Goal: Use online tool/utility: Utilize a website feature to perform a specific function

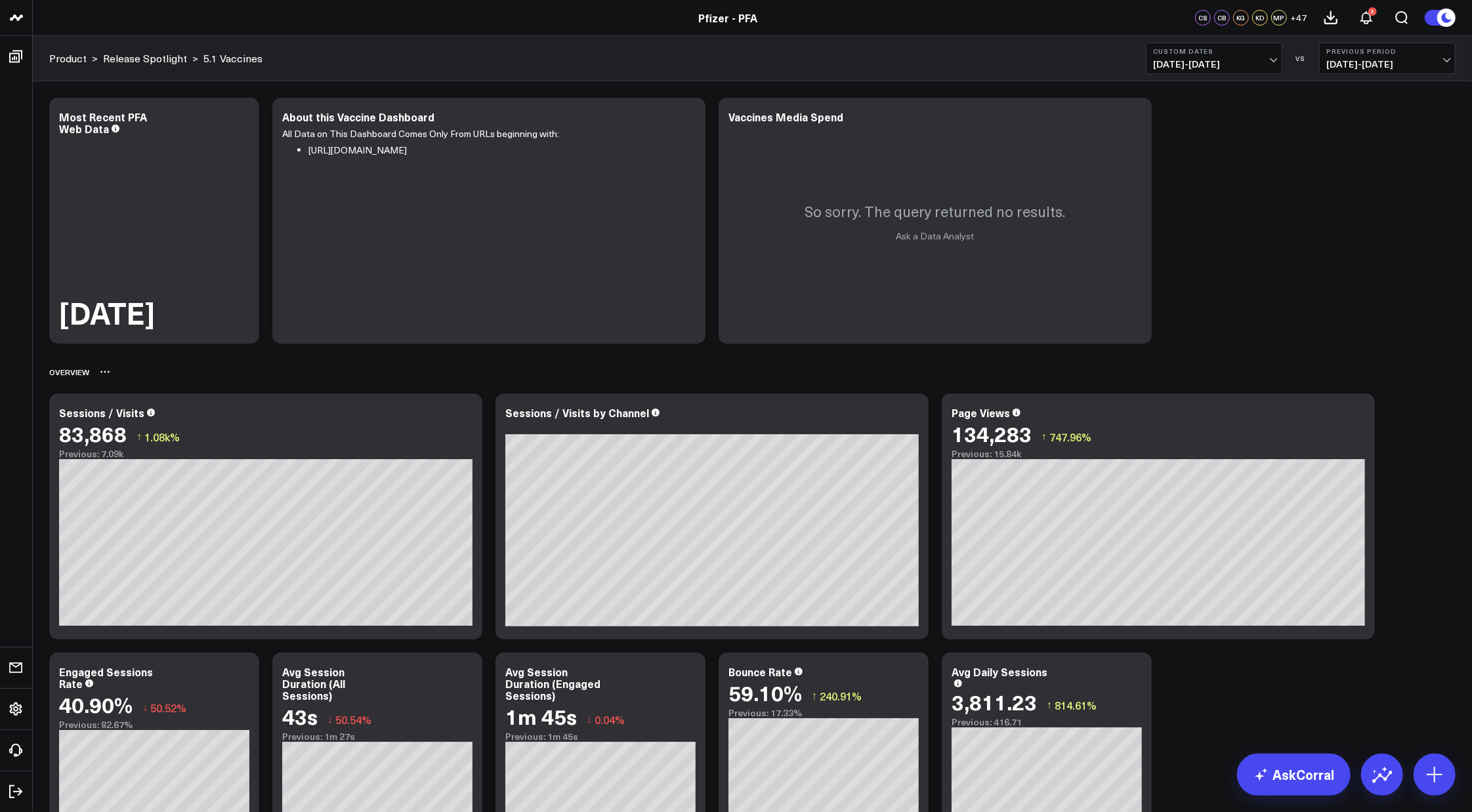
click at [1018, 365] on div "Overview" at bounding box center [752, 372] width 1406 height 31
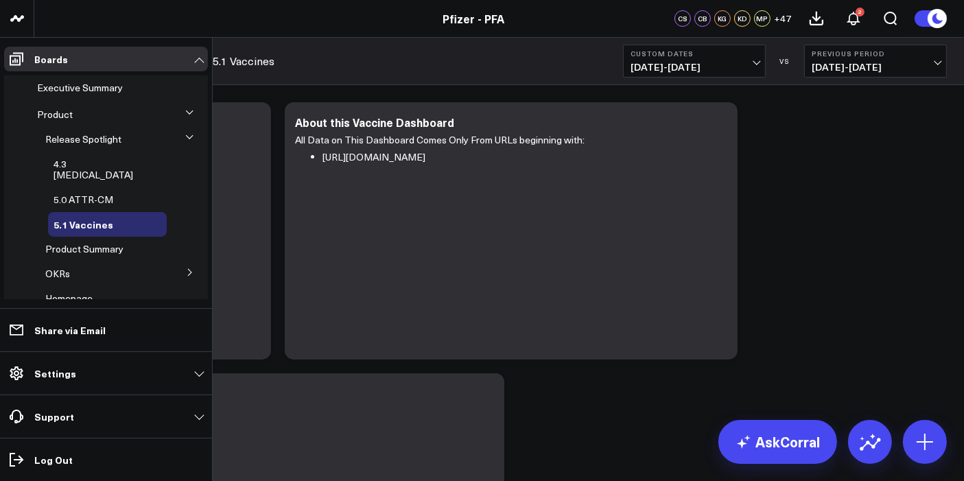
click at [95, 193] on span "5.0 ATTR-CM" at bounding box center [84, 199] width 60 height 13
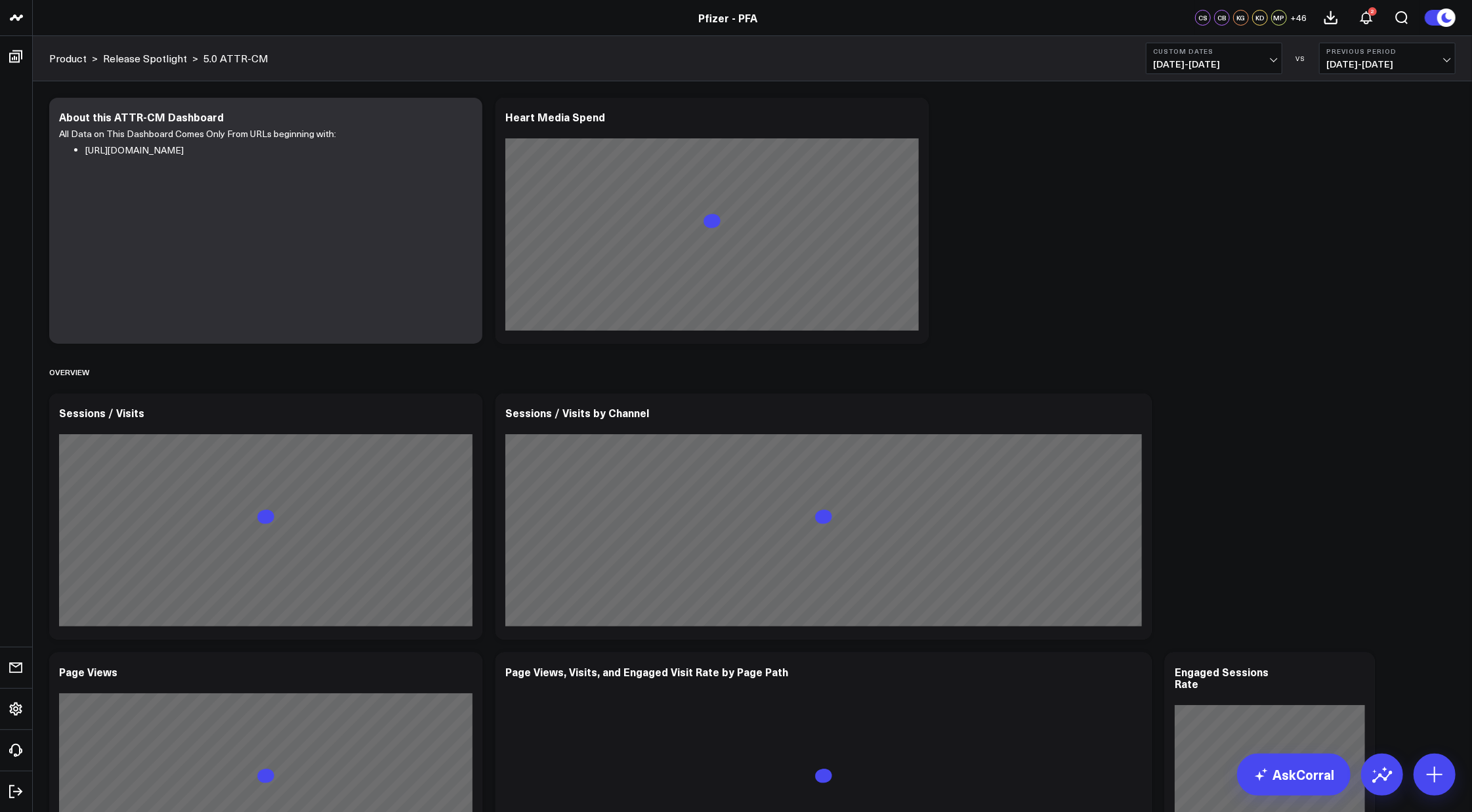
click at [1271, 59] on span "[DATE] - [DATE]" at bounding box center [1214, 64] width 122 height 11
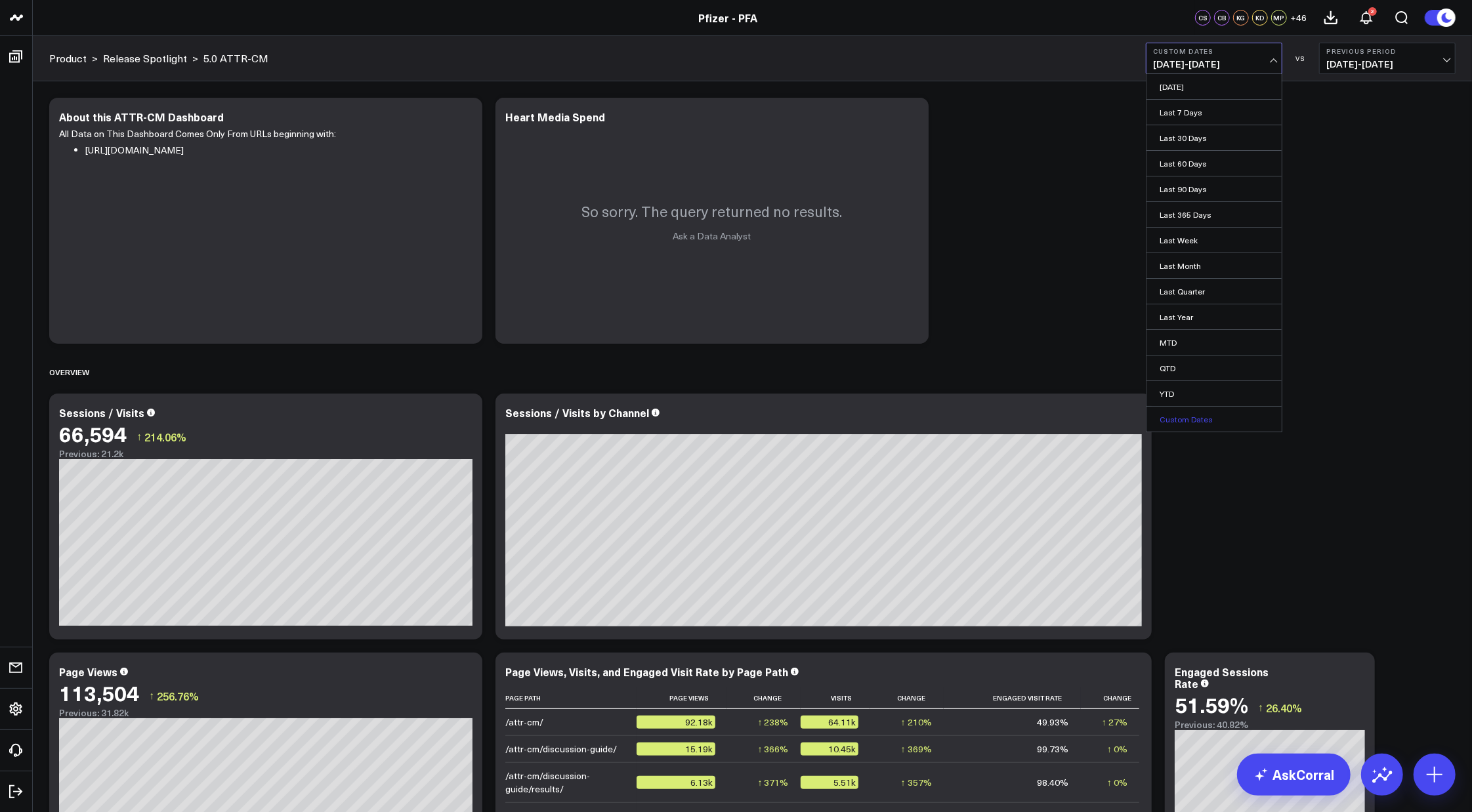
click at [1190, 414] on link "Custom Dates" at bounding box center [1213, 419] width 135 height 25
select select "8"
select select "2025"
click at [1313, 95] on button "button" at bounding box center [1316, 95] width 13 height 15
select select "7"
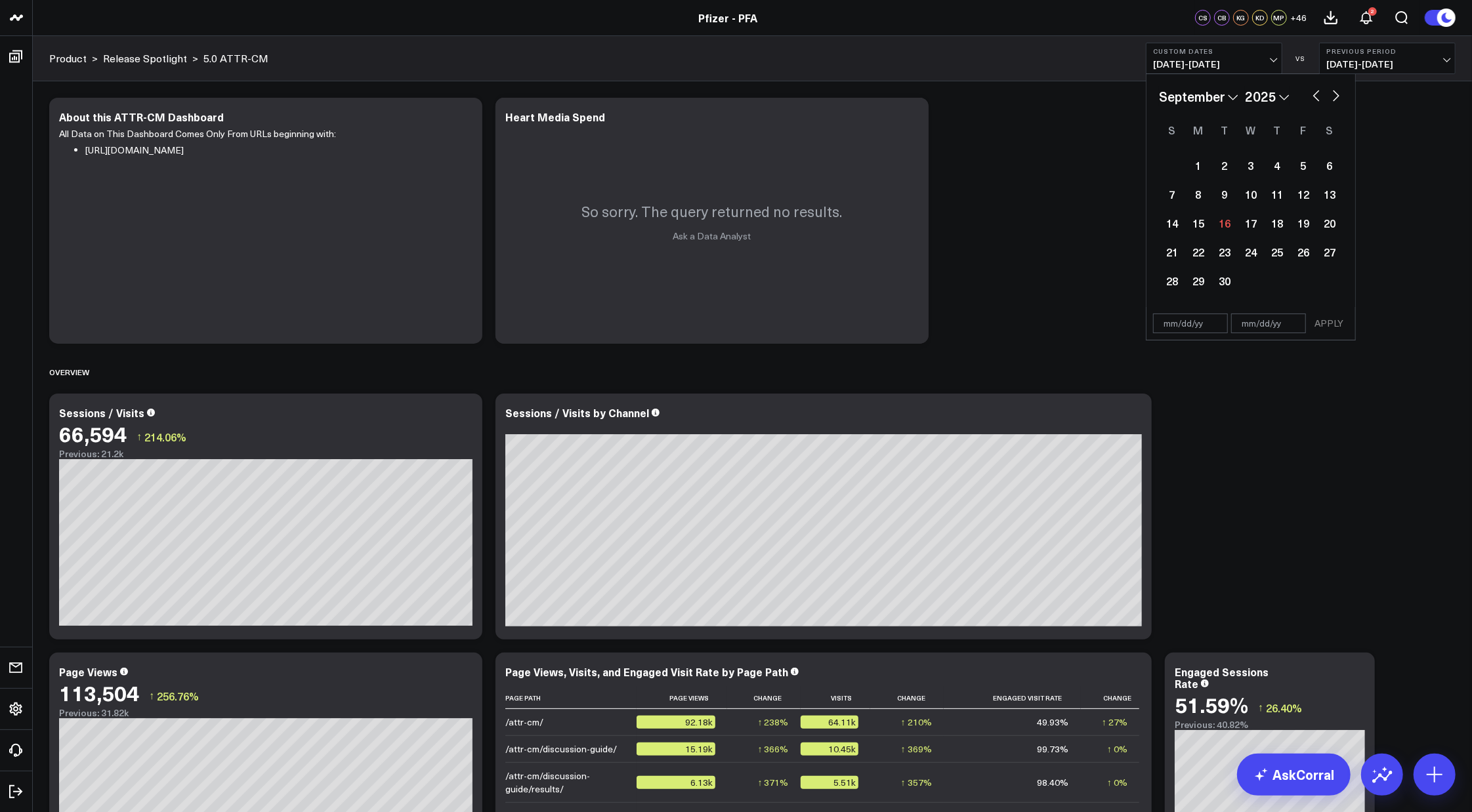
select select "2025"
click at [1313, 95] on button "button" at bounding box center [1316, 95] width 13 height 15
select select "6"
select select "2025"
click at [1281, 250] on div "24" at bounding box center [1276, 252] width 26 height 26
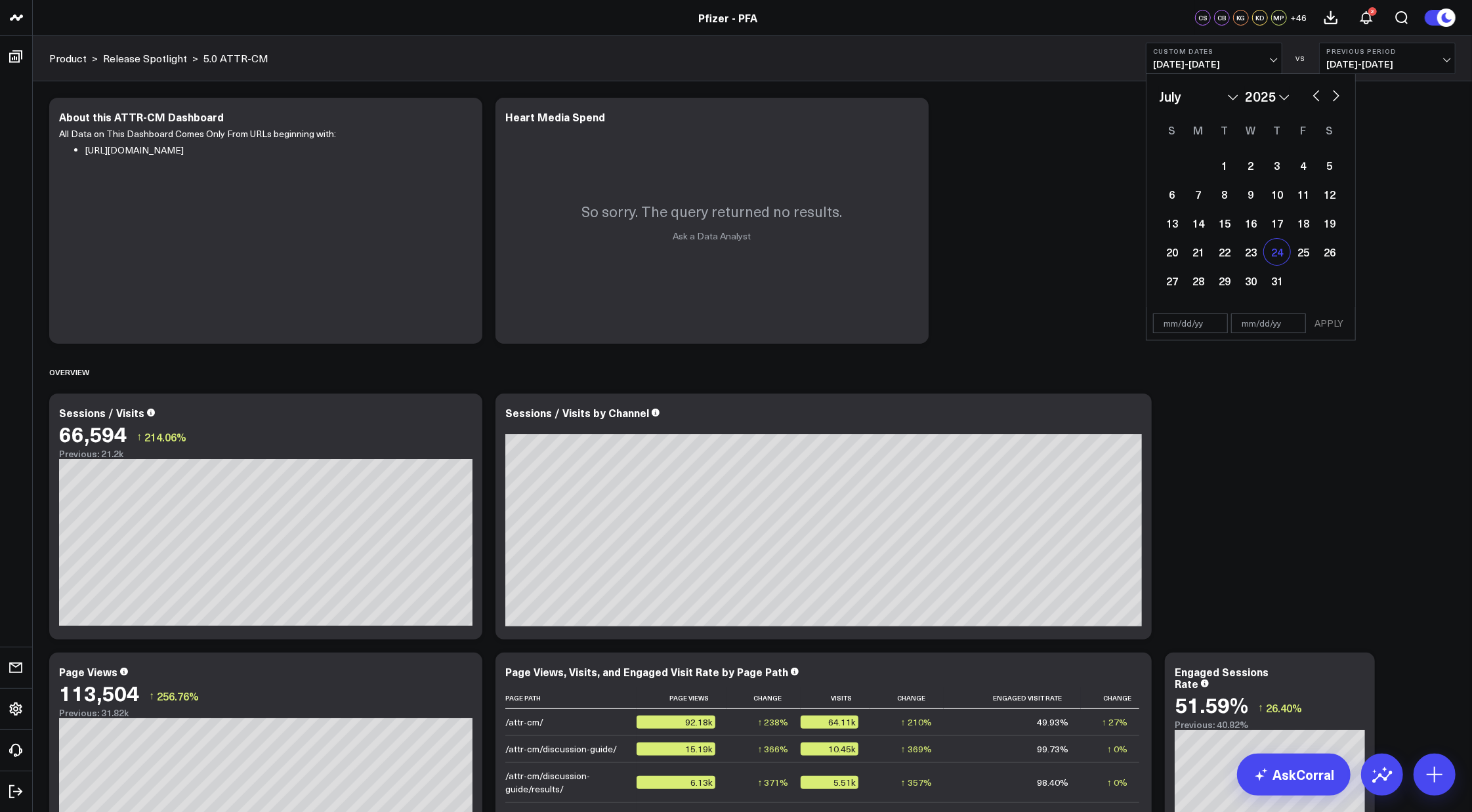
type input "[DATE]"
select select "6"
select select "2025"
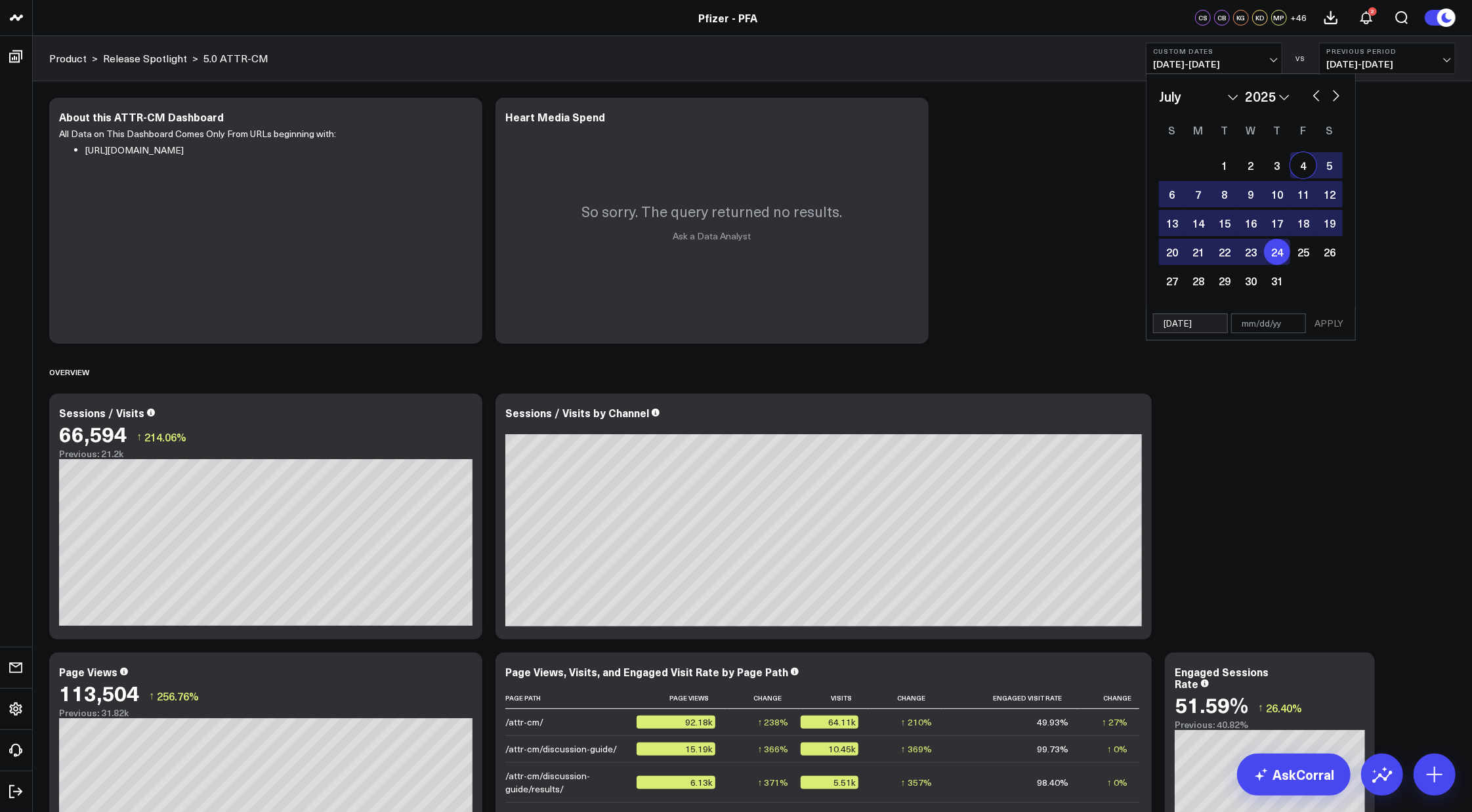
click at [1338, 99] on button "button" at bounding box center [1336, 95] width 13 height 15
select select "7"
select select "2025"
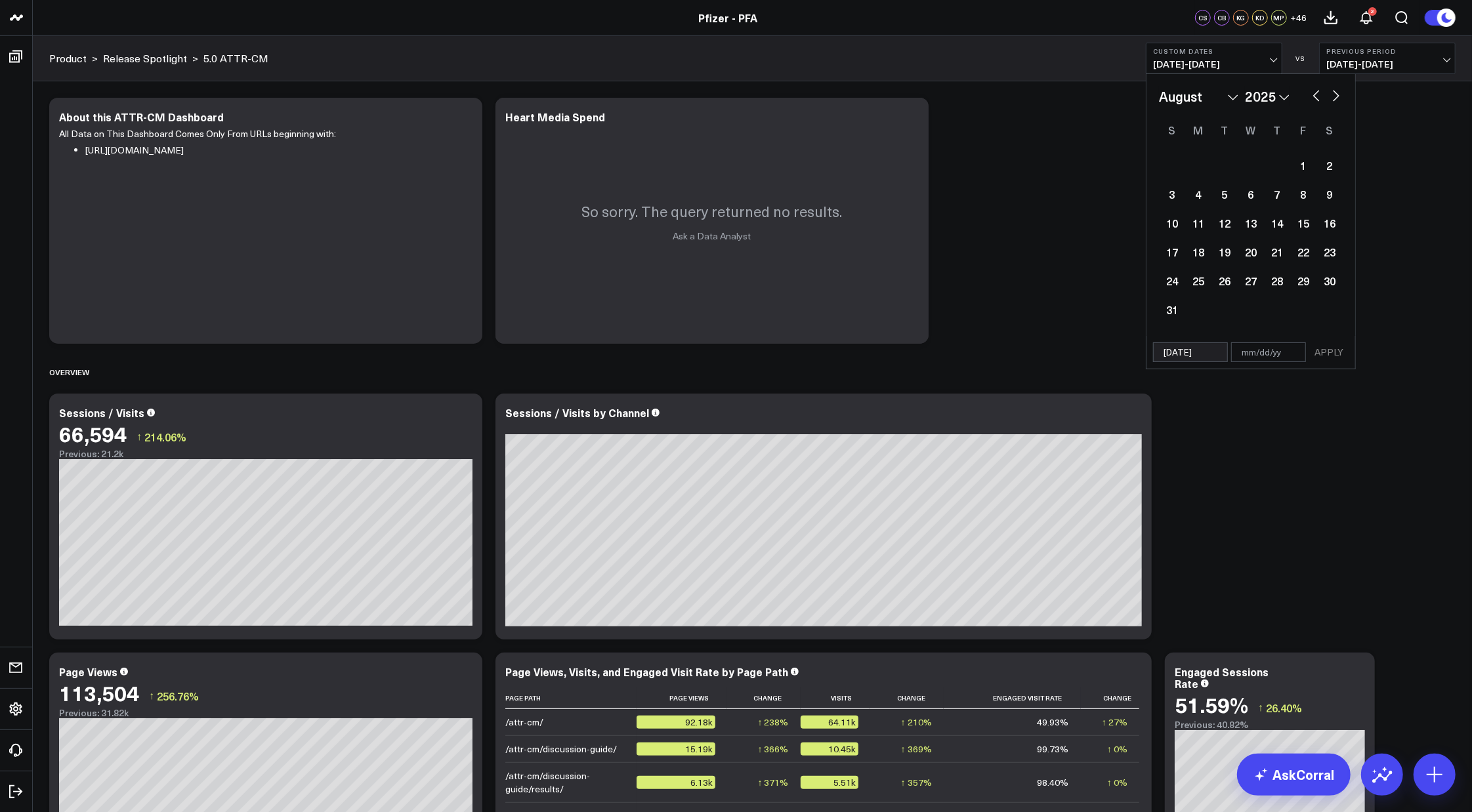
click at [1336, 96] on button "button" at bounding box center [1336, 95] width 13 height 15
select select "8"
select select "2025"
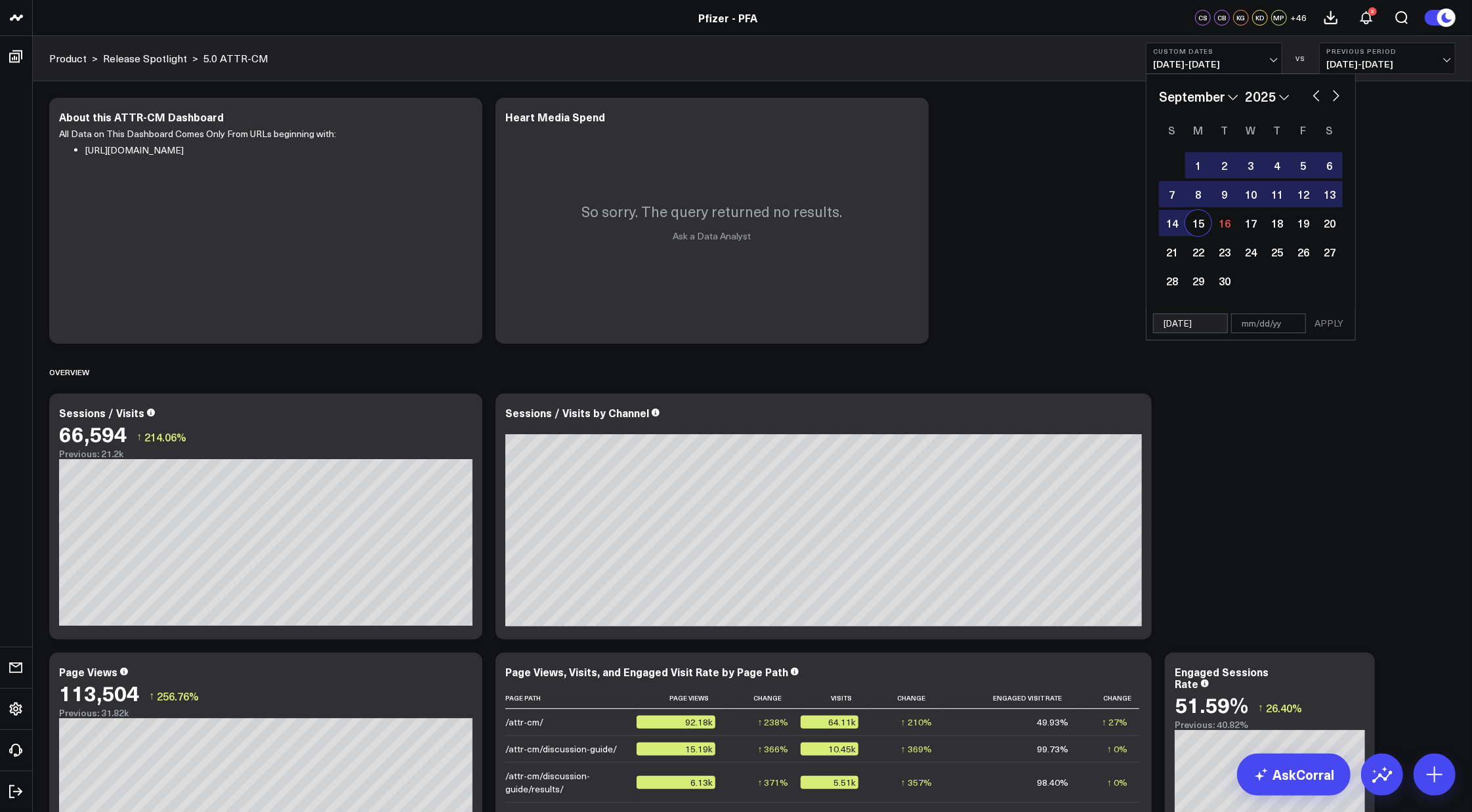
click at [1191, 226] on div "15" at bounding box center [1197, 223] width 26 height 26
type input "[DATE]"
select select "8"
select select "2025"
click at [1323, 324] on button "APPLY" at bounding box center [1329, 323] width 39 height 20
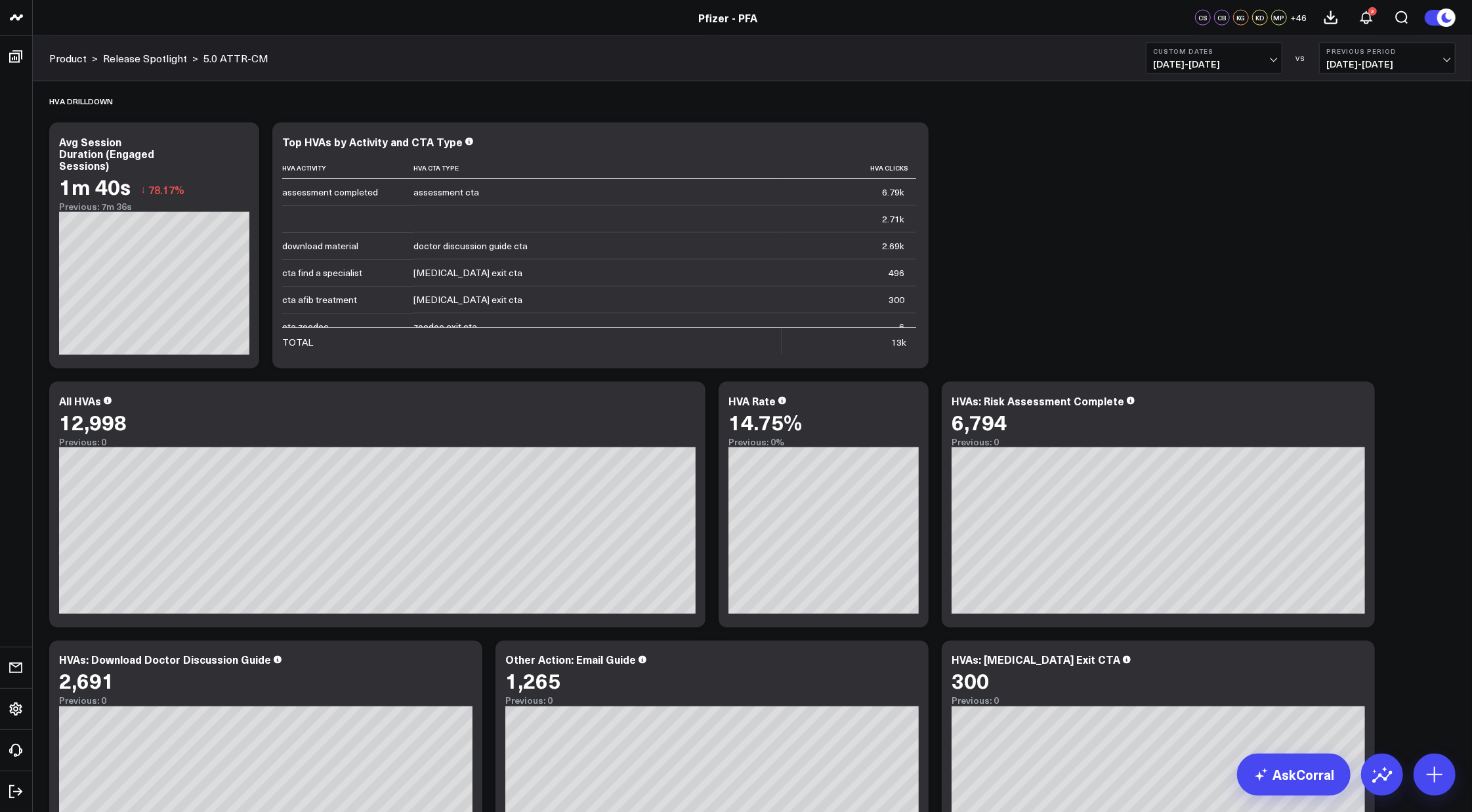
scroll to position [1749, 0]
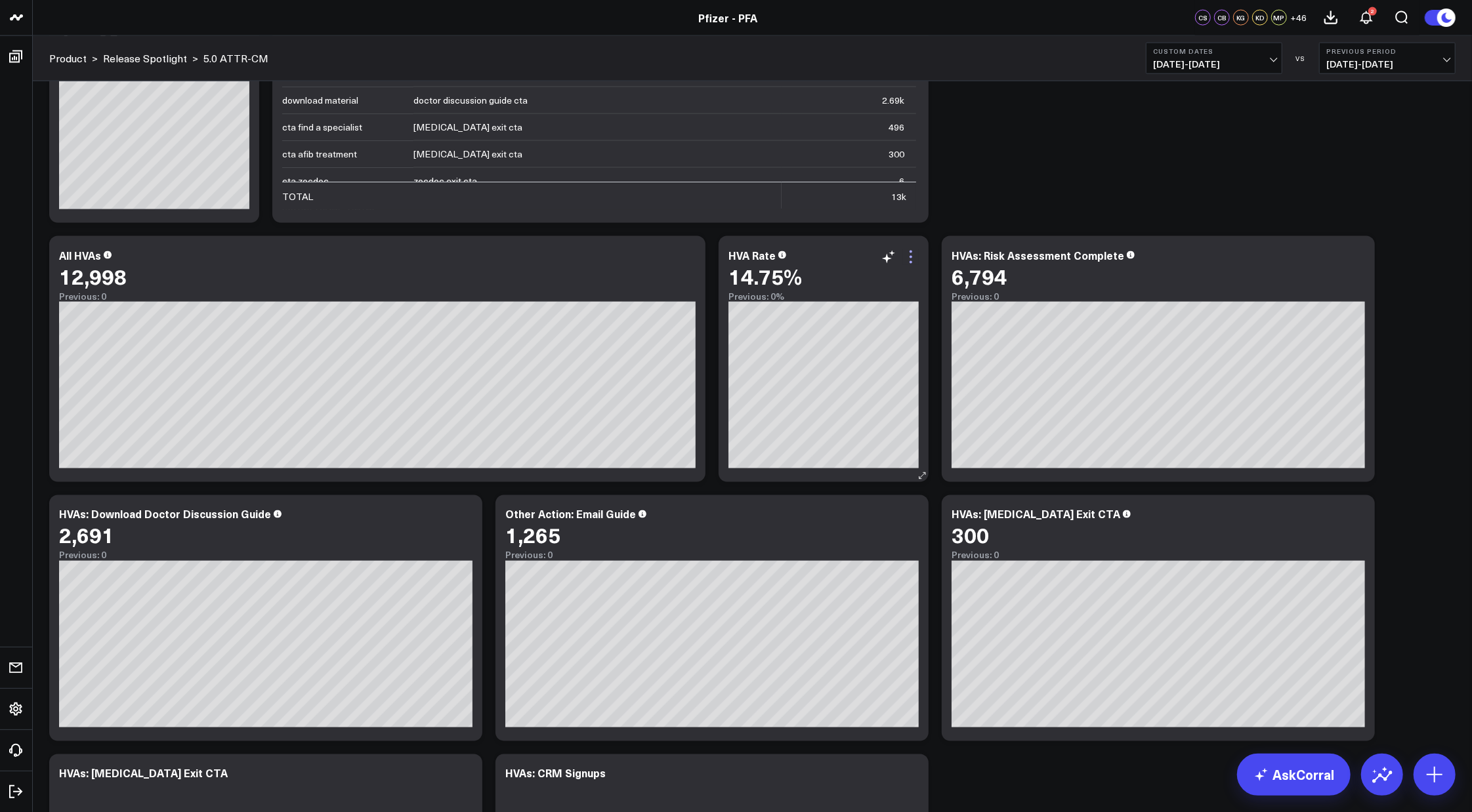
click at [1164, 152] on div "Modify via AI Copy link to widget Ask support Remove Create linked copy Executi…" at bounding box center [753, 359] width 1419 height 4034
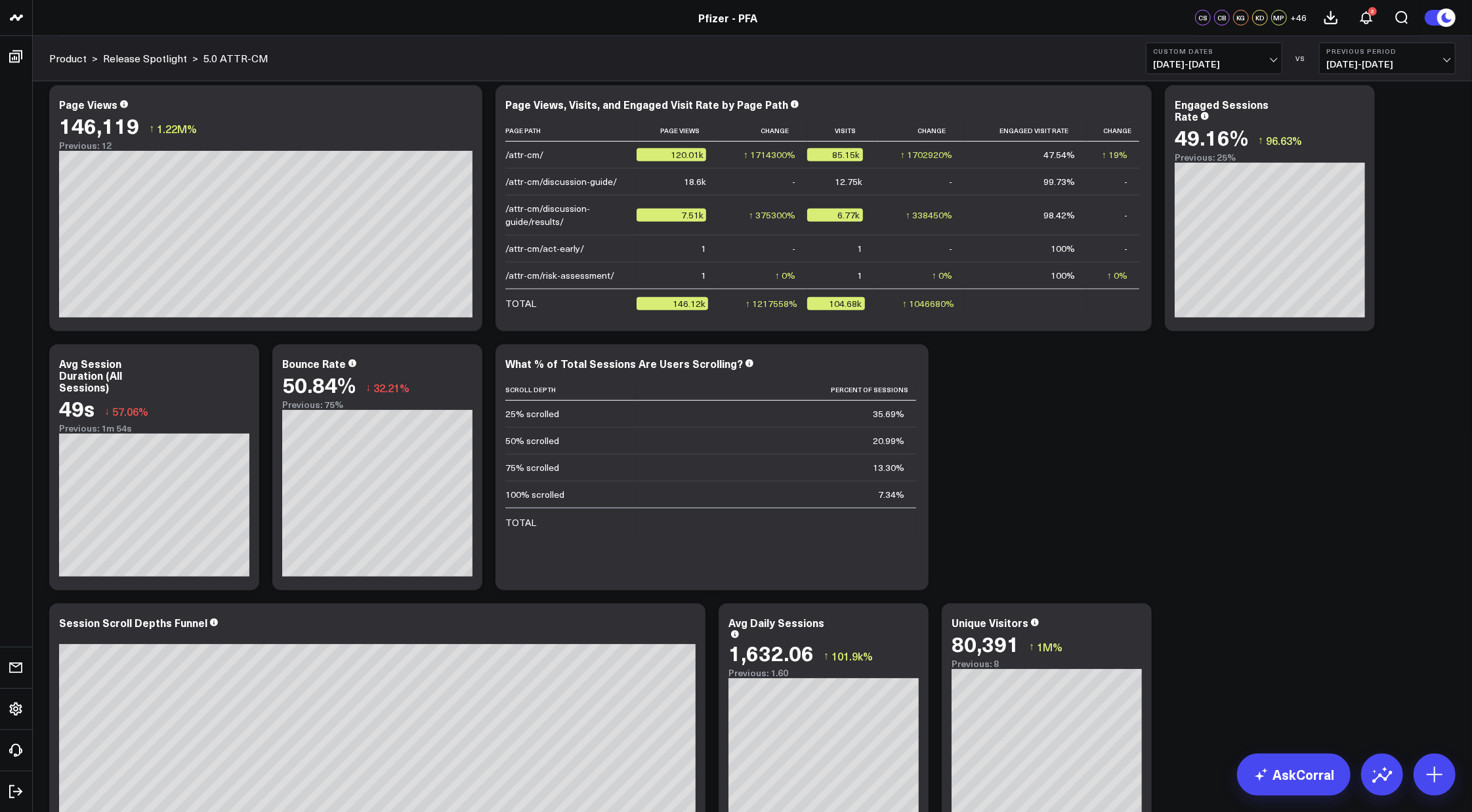
scroll to position [0, 0]
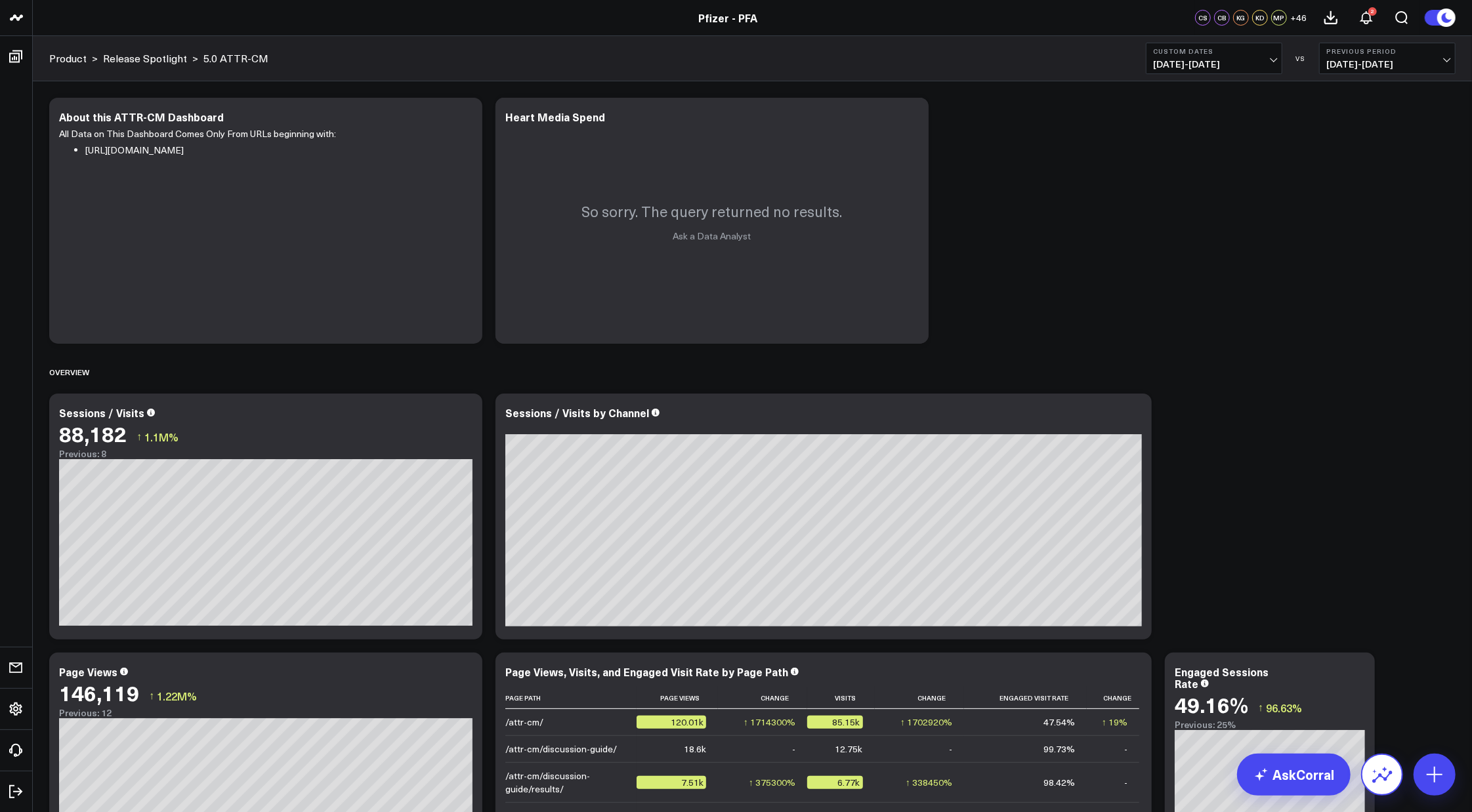
click at [1366, 777] on button at bounding box center [1382, 775] width 42 height 42
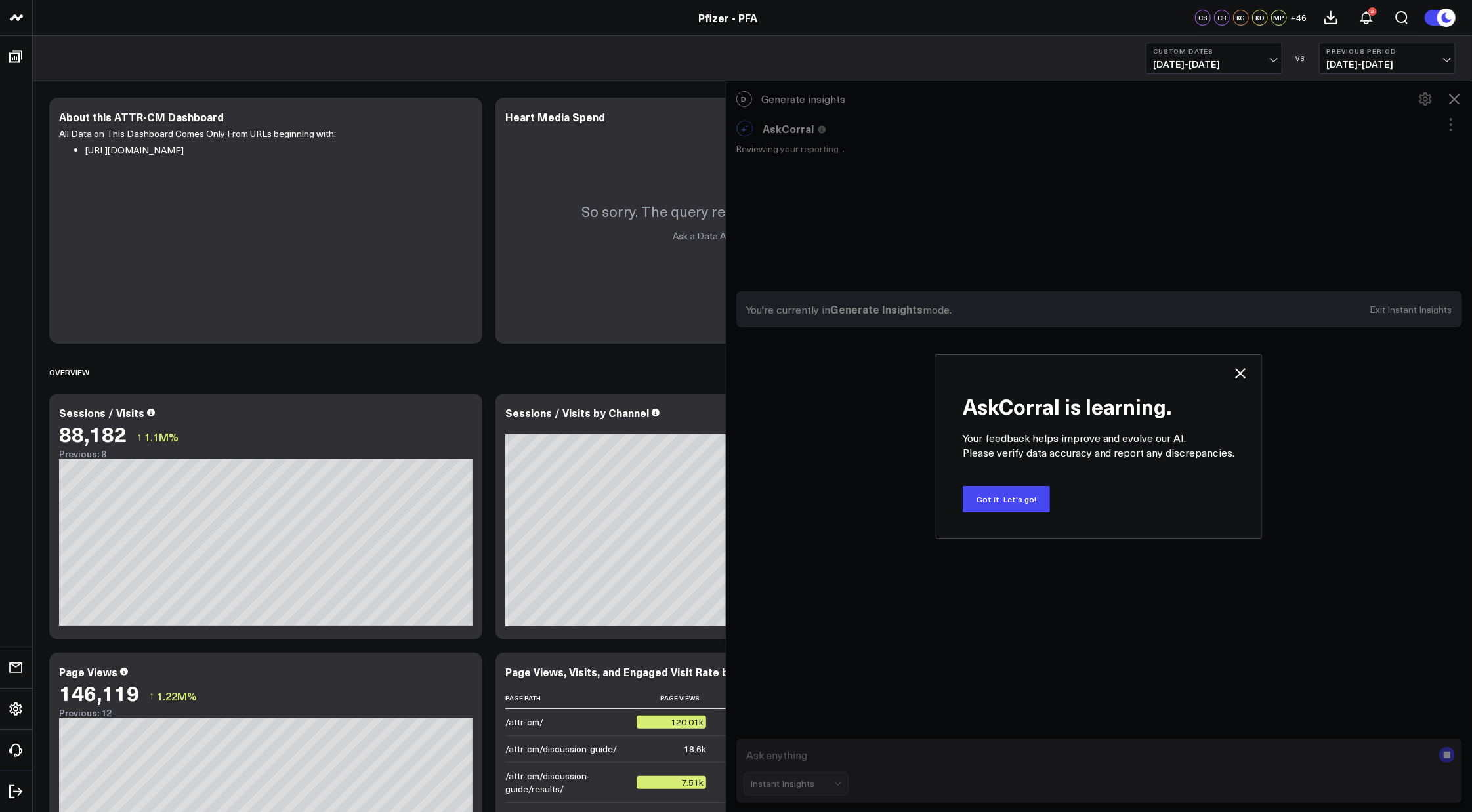
click at [1016, 499] on button "Got it. Let's go!" at bounding box center [1005, 498] width 87 height 26
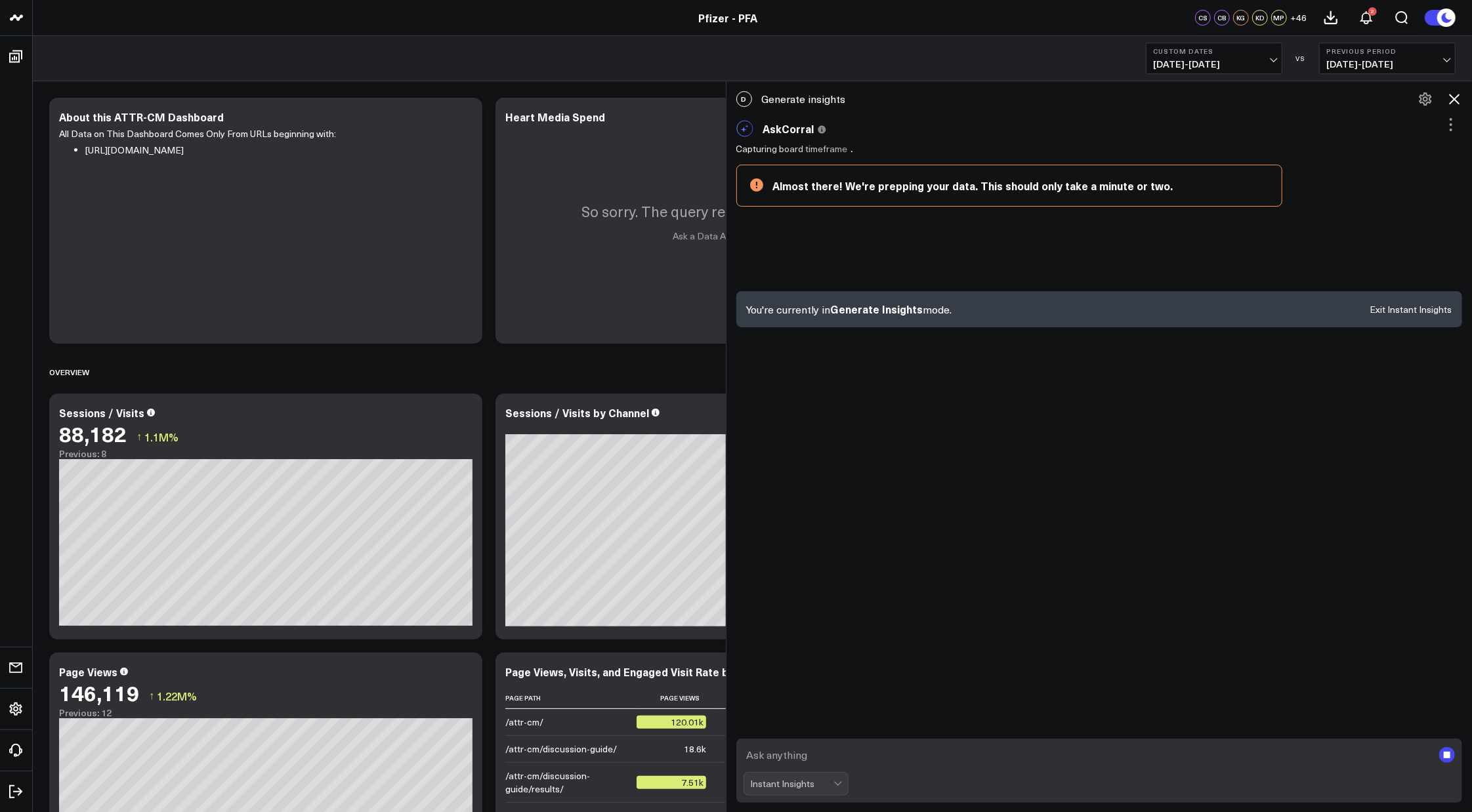
click at [1053, 763] on textarea at bounding box center [1088, 755] width 690 height 24
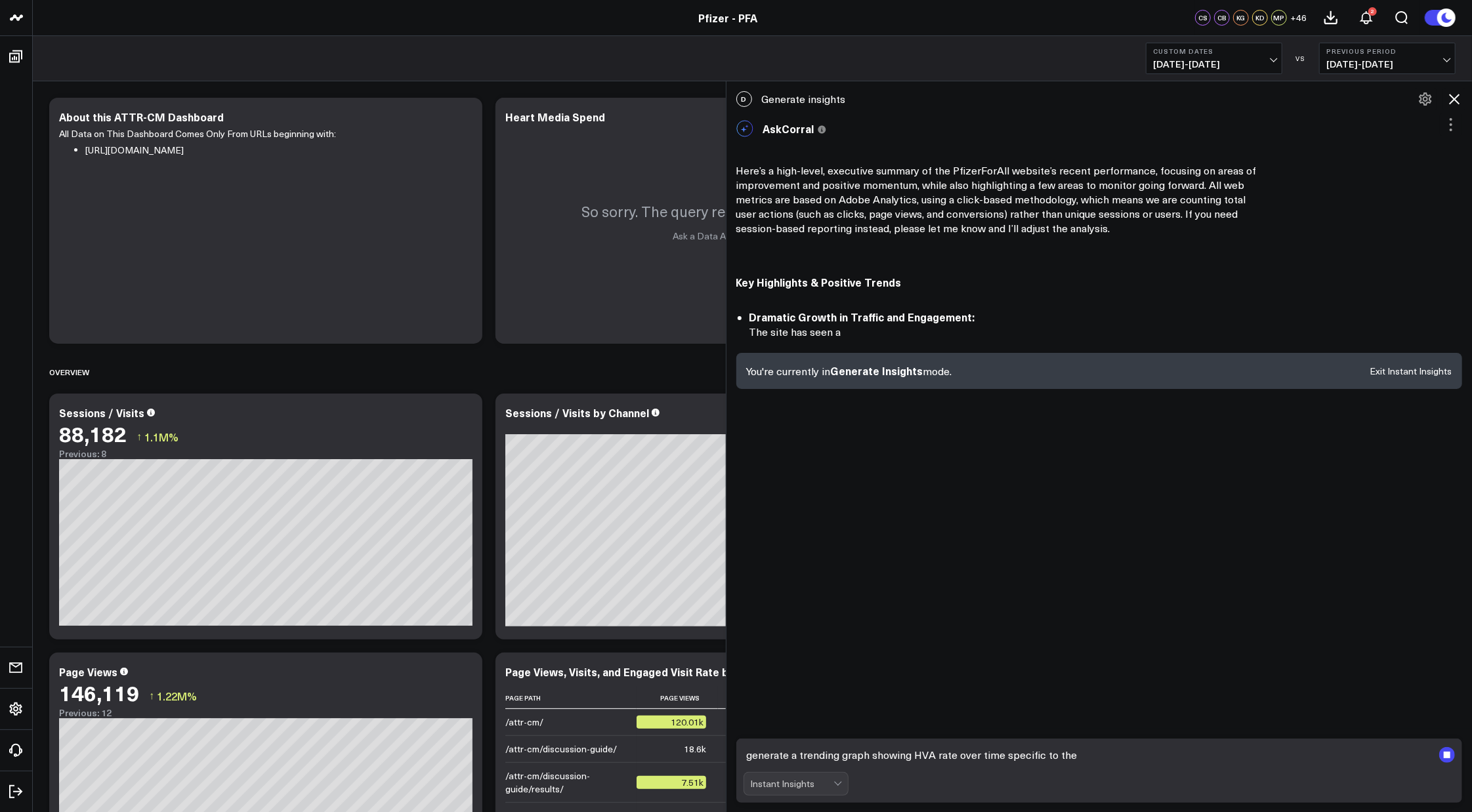
click at [1447, 95] on icon at bounding box center [1454, 99] width 15 height 15
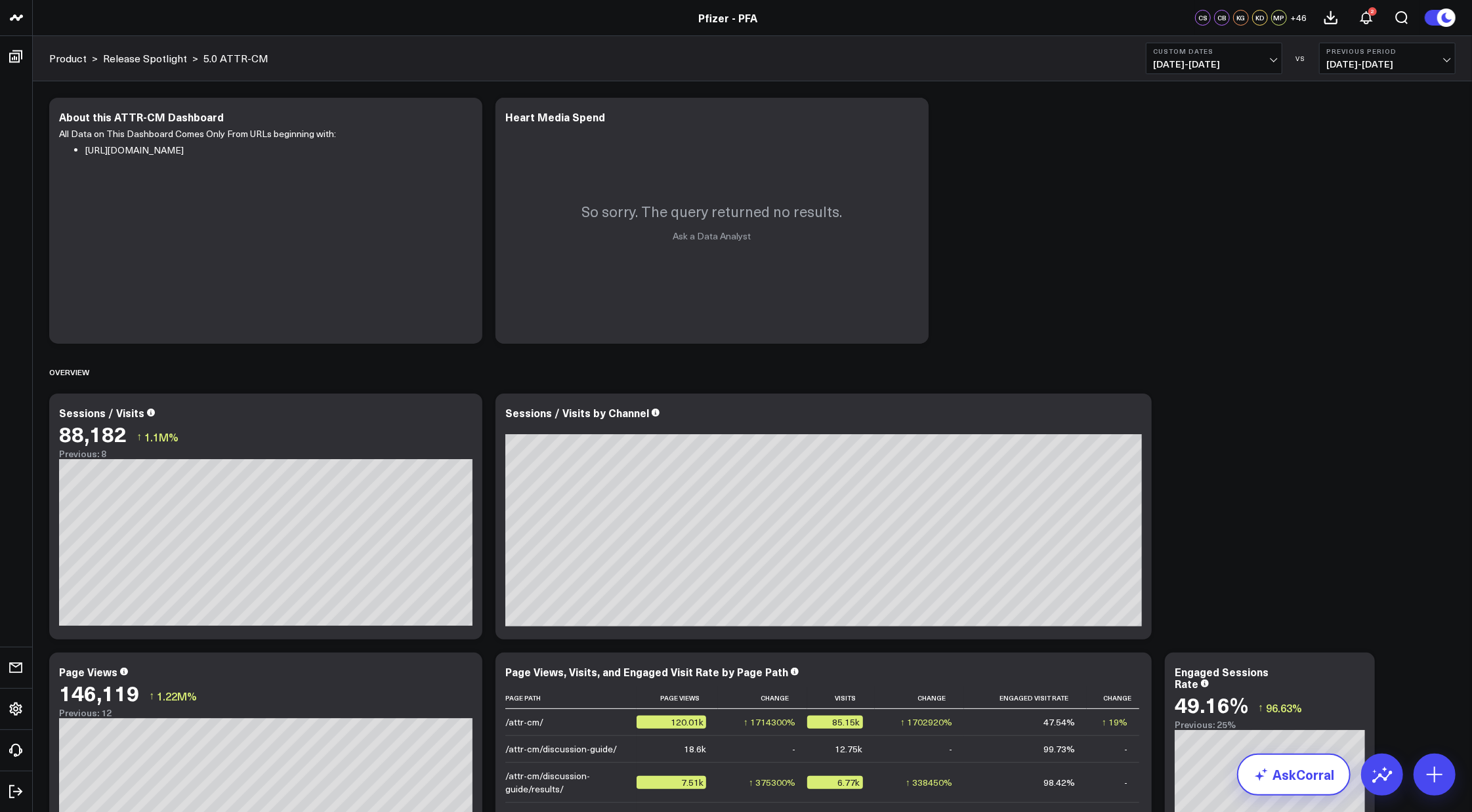
click at [1291, 776] on link "AskCorral" at bounding box center [1293, 775] width 114 height 42
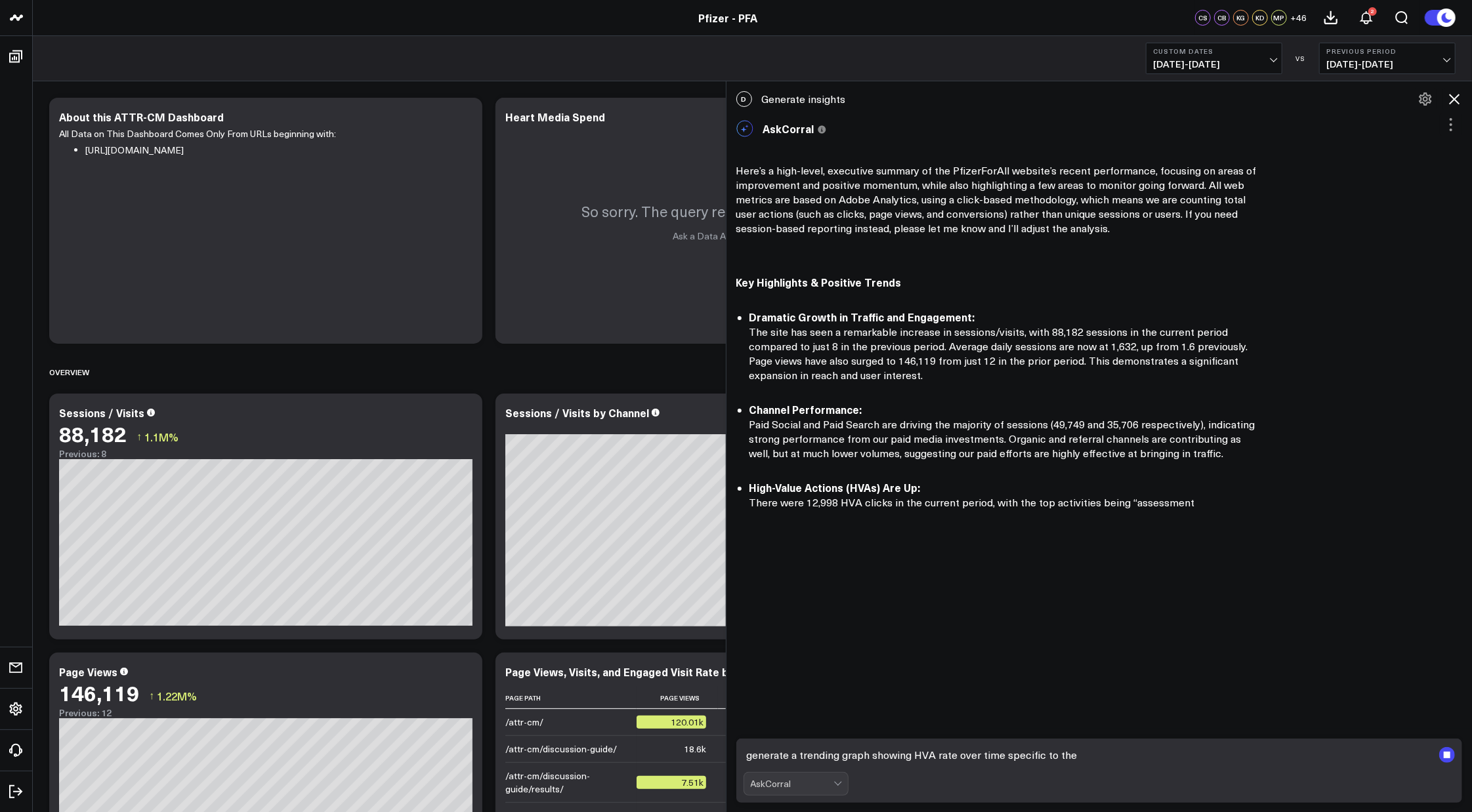
click at [1129, 755] on textarea "generate a trending graph showing HVA rate over time specific to the" at bounding box center [1088, 755] width 690 height 24
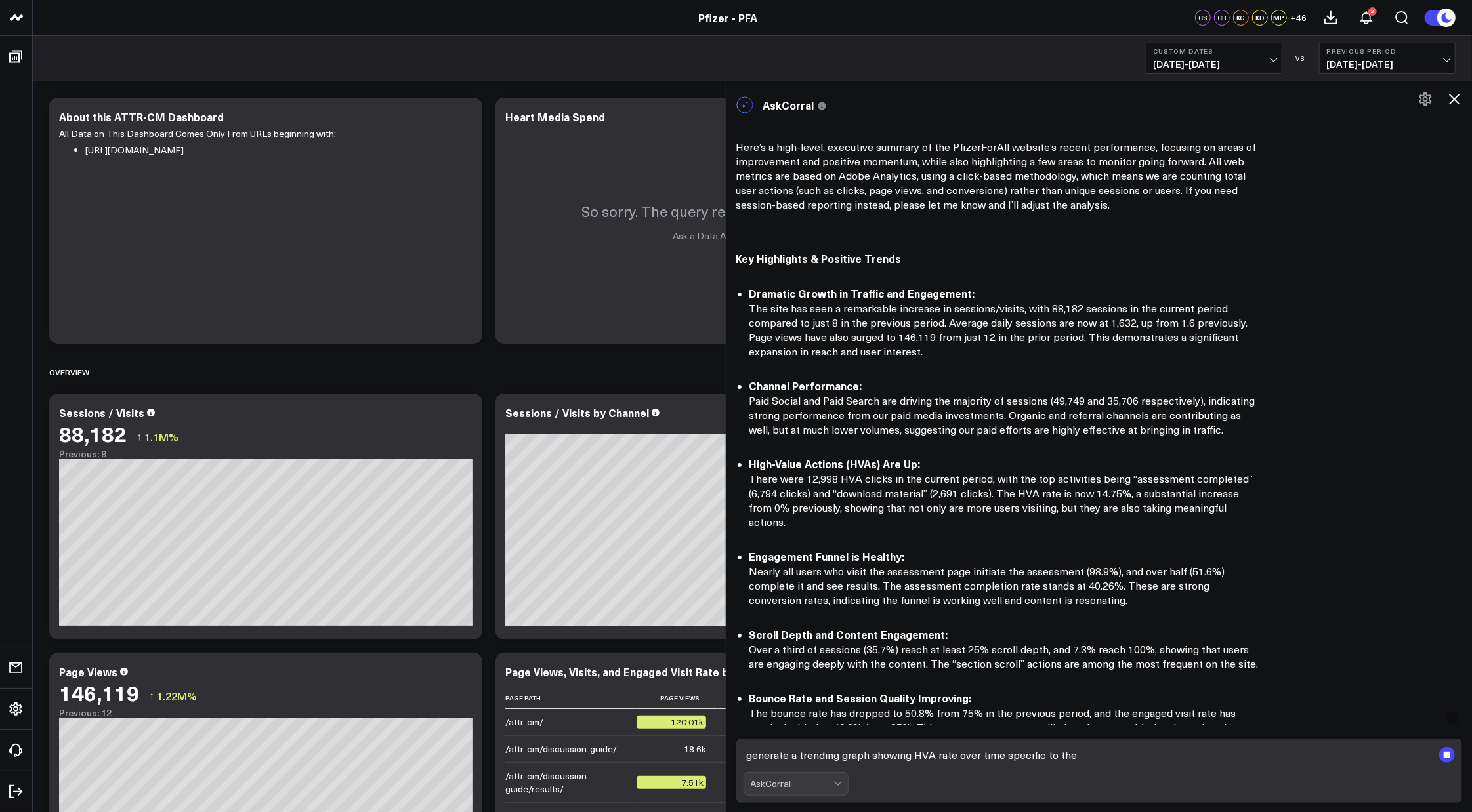
scroll to position [72, 0]
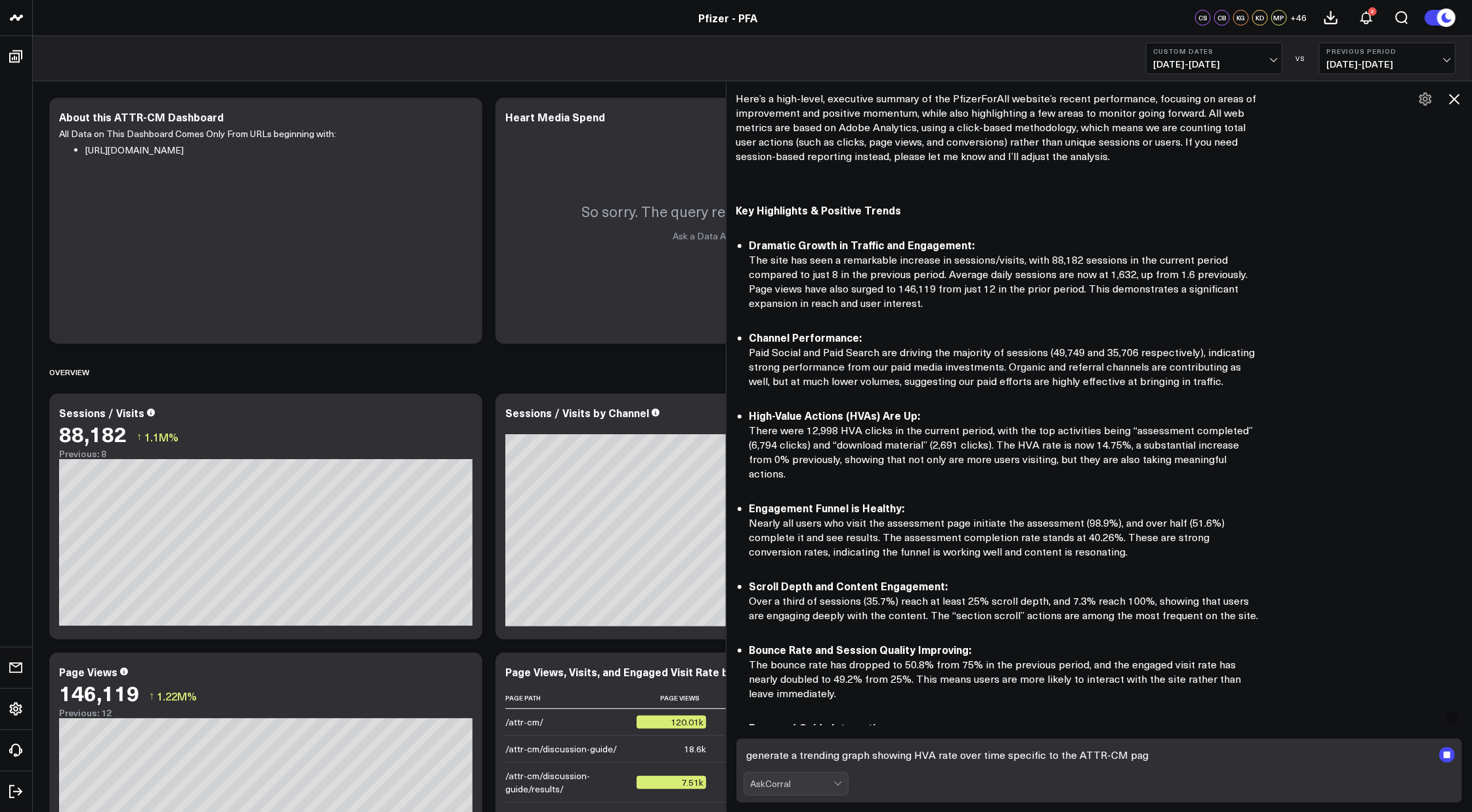
type textarea "generate a trending graph showing HVA rate over time specific to the ATTR-CM pa…"
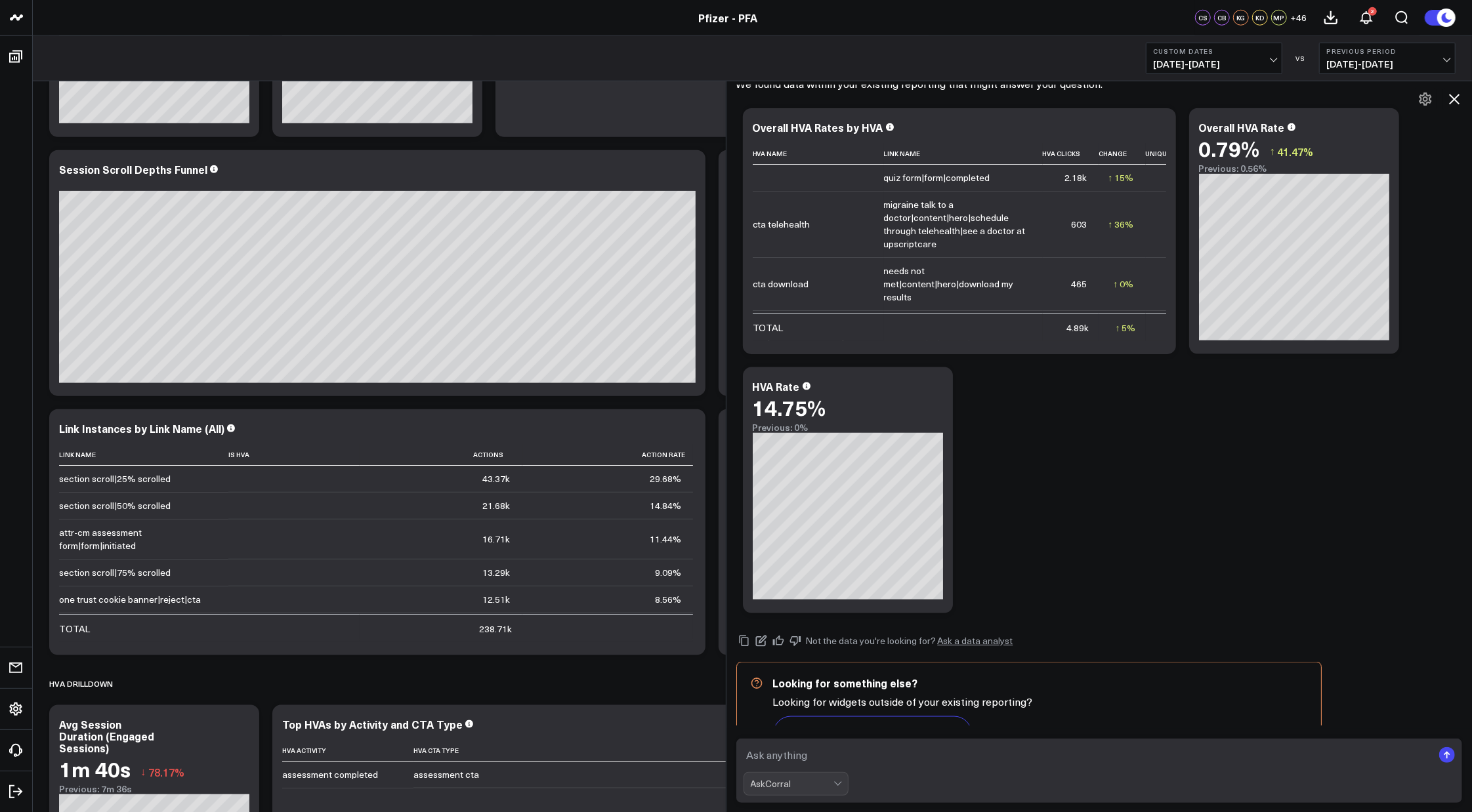
scroll to position [1093, 0]
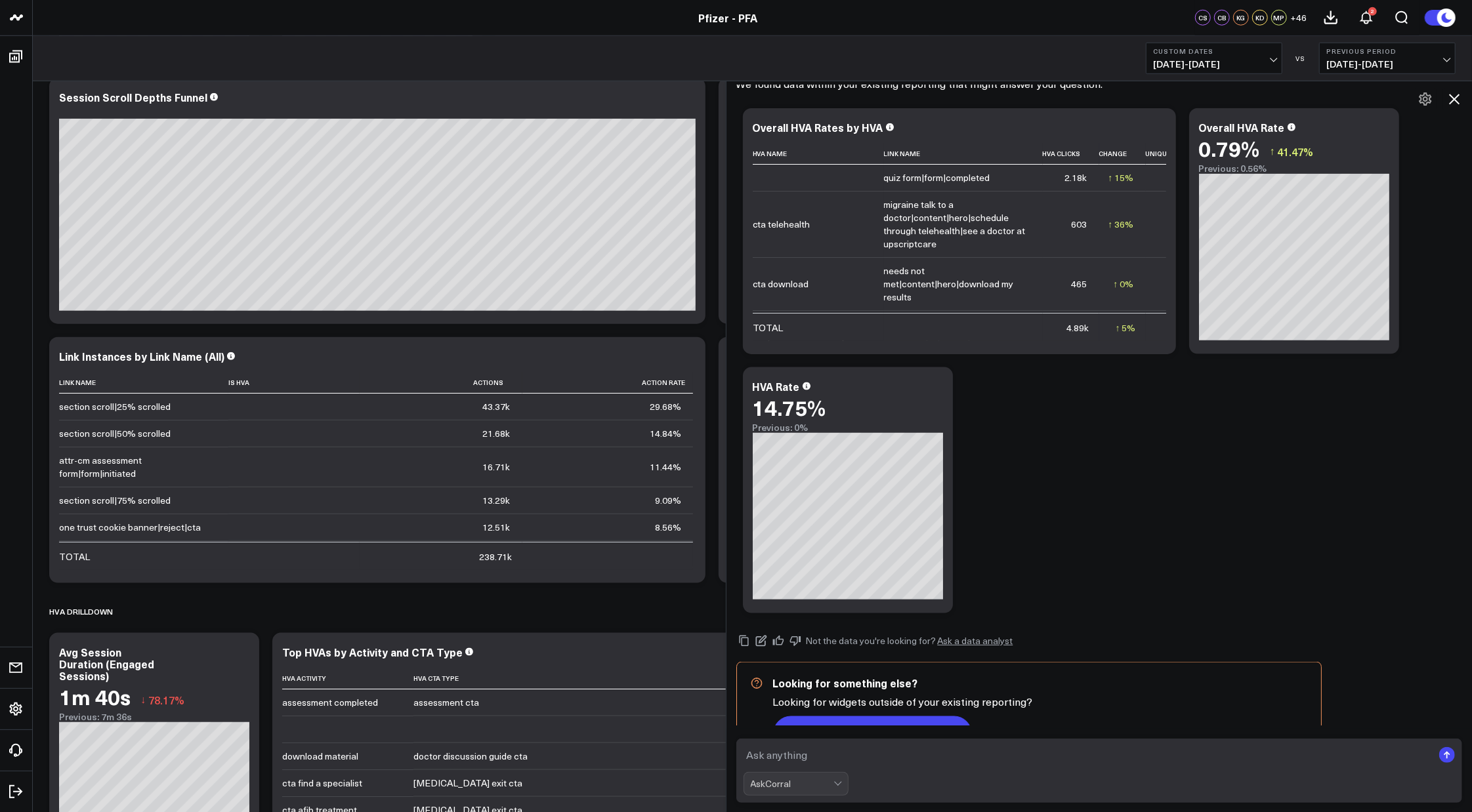
click at [857, 716] on button "Answer this question via AskCorral" at bounding box center [872, 734] width 199 height 35
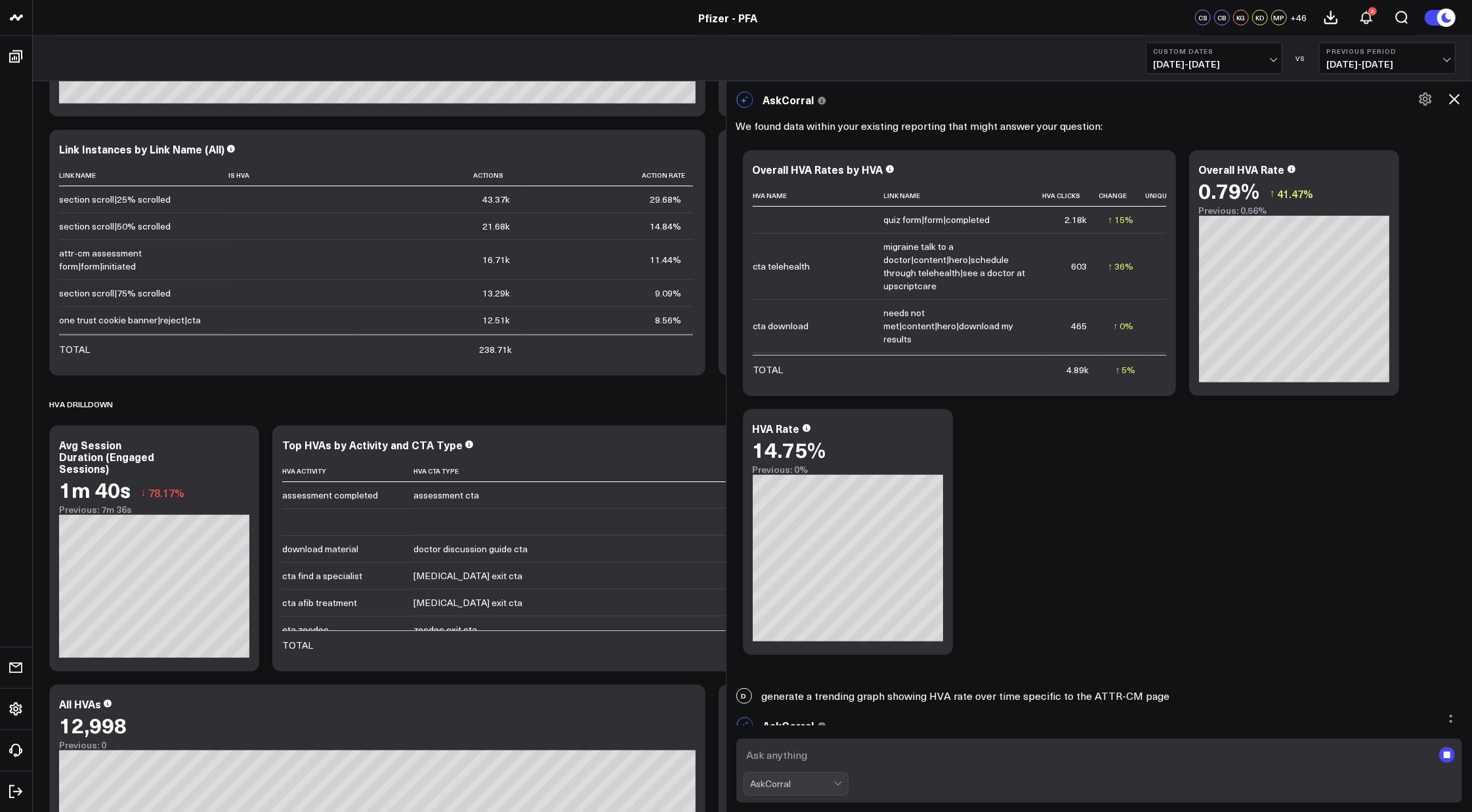
scroll to position [1458, 0]
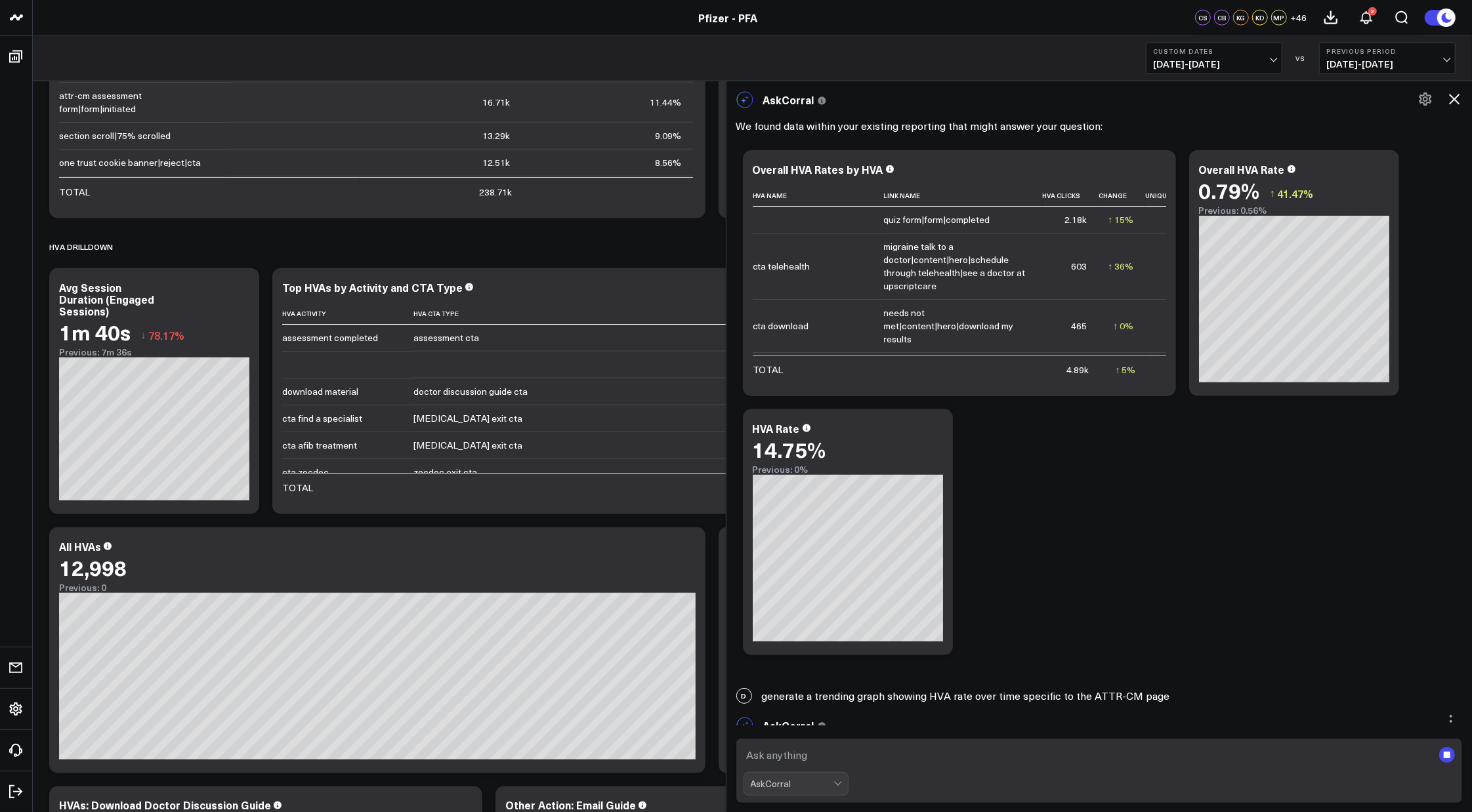
click at [842, 777] on div at bounding box center [839, 783] width 11 height 22
click at [843, 779] on div at bounding box center [839, 783] width 11 height 22
click at [689, 553] on icon at bounding box center [688, 548] width 15 height 15
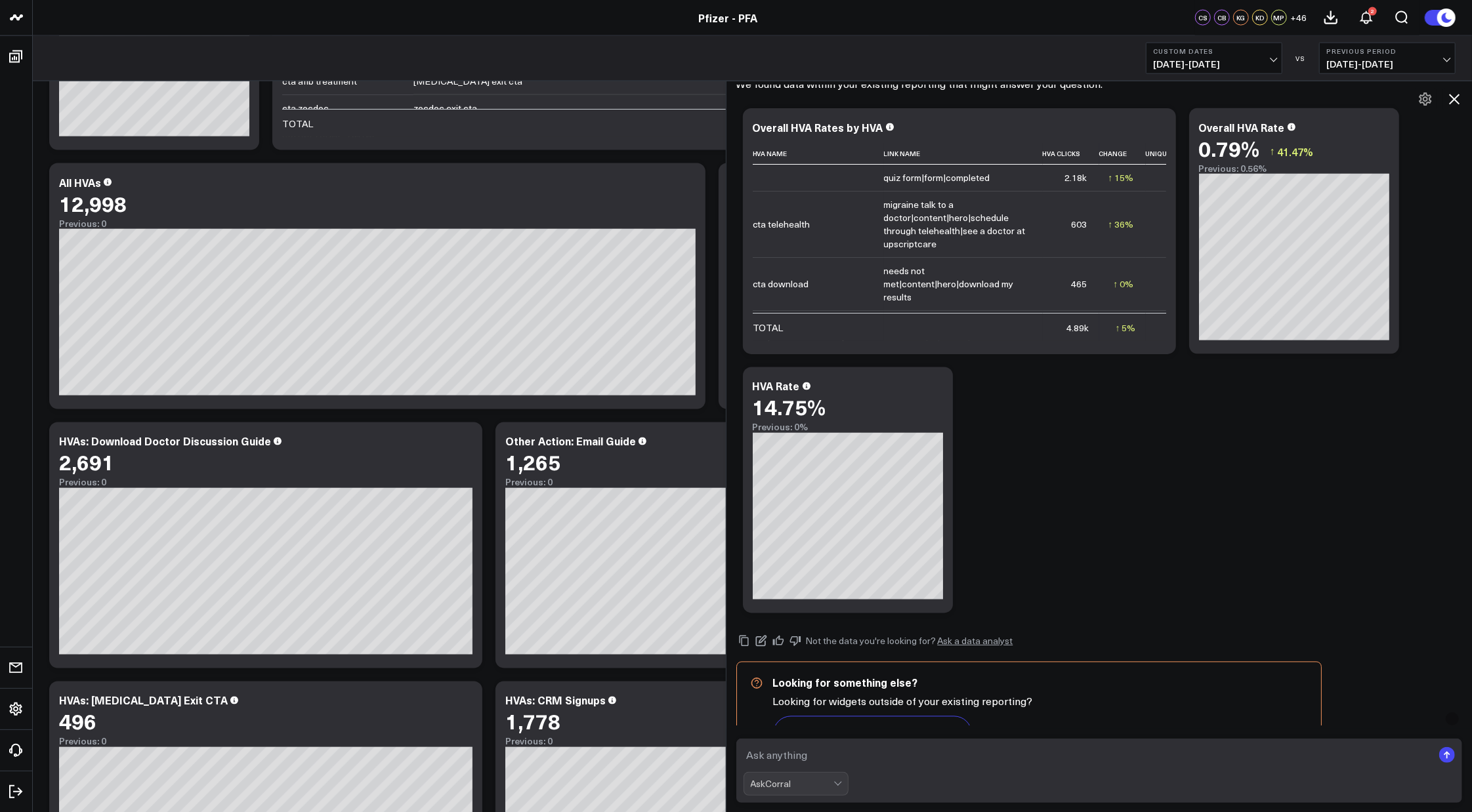
scroll to position [1927, 0]
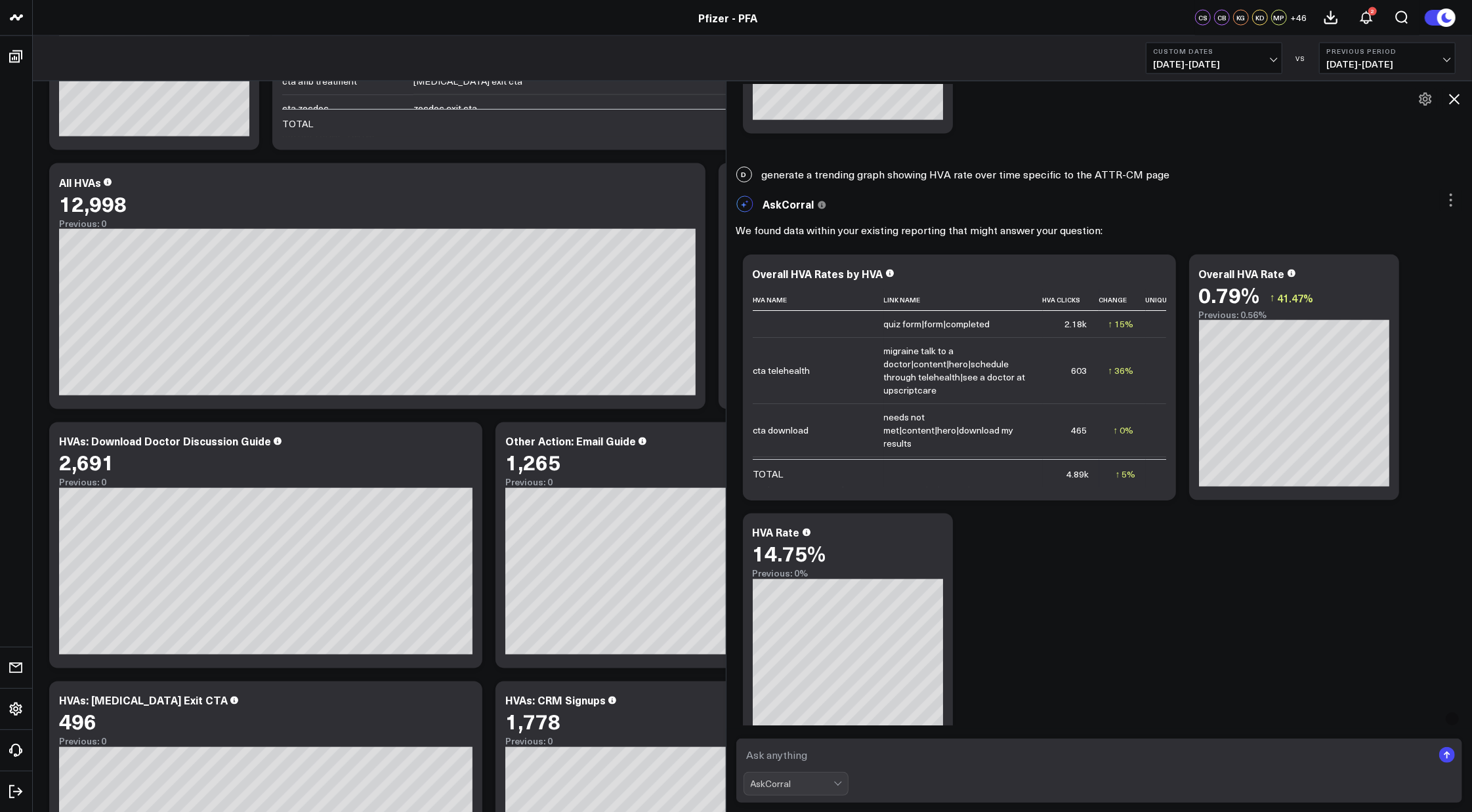
click at [1455, 99] on icon at bounding box center [1454, 99] width 11 height 11
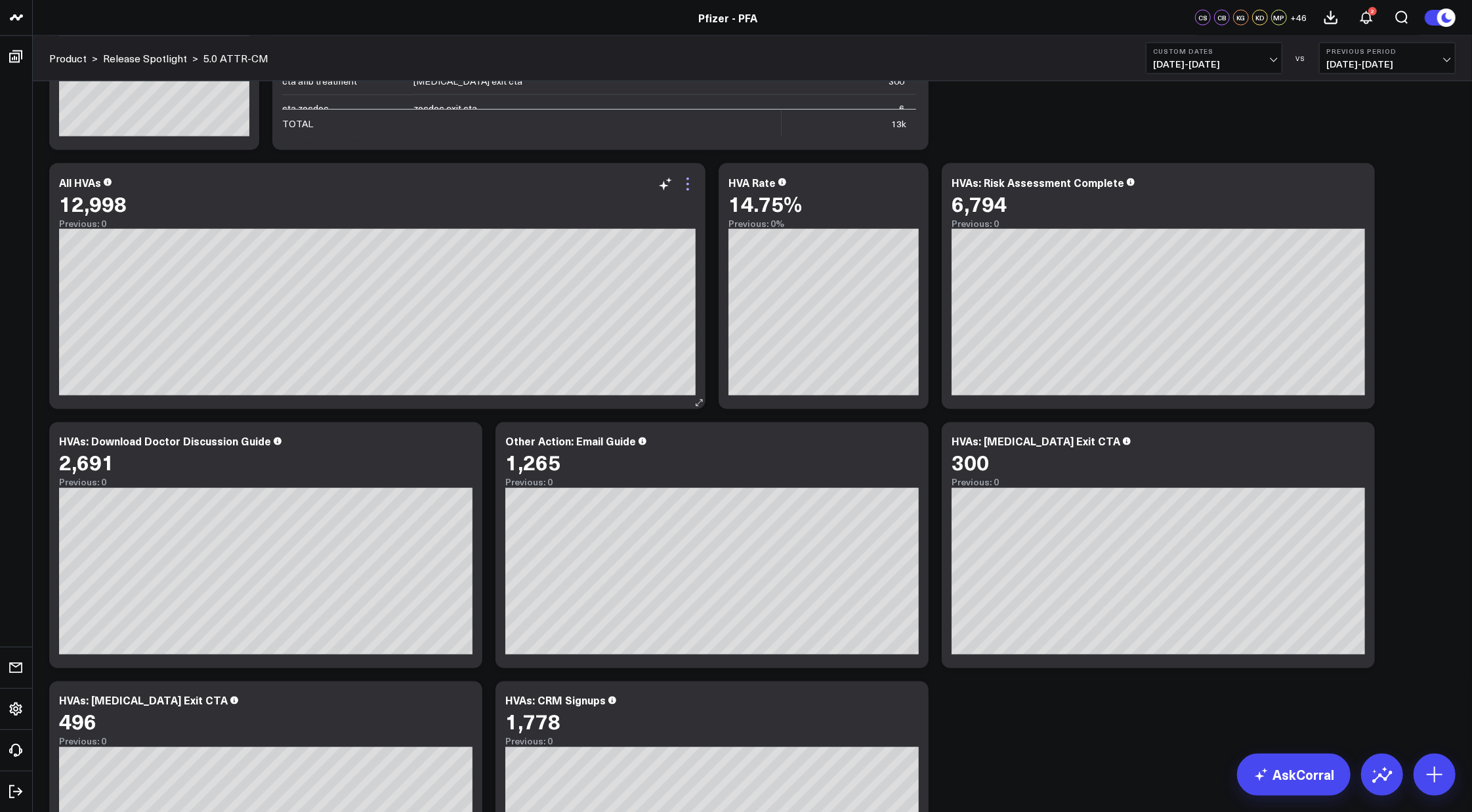
click at [690, 184] on icon at bounding box center [688, 185] width 15 height 15
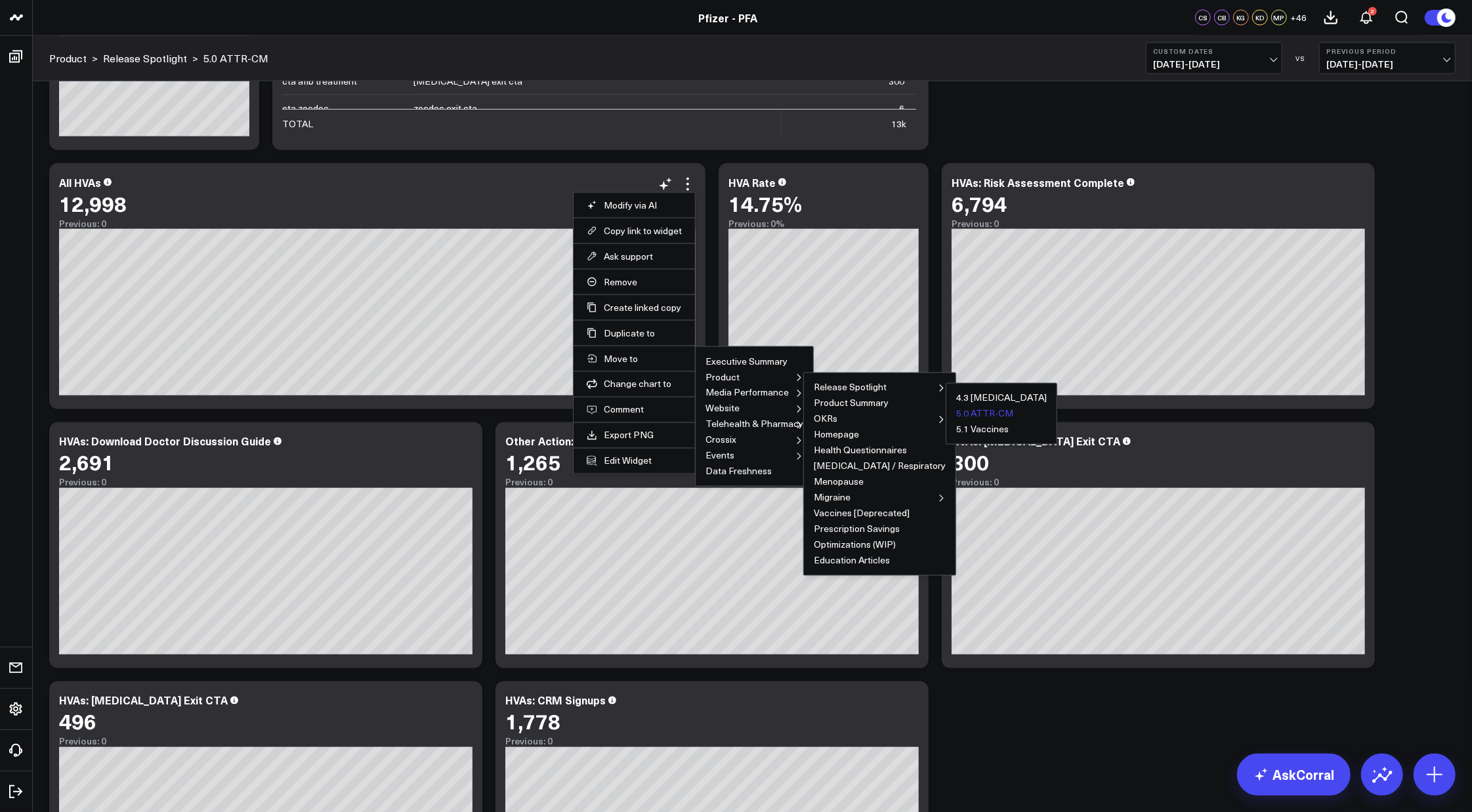
click at [956, 411] on button "5.0 ATTR-CM" at bounding box center [984, 414] width 57 height 10
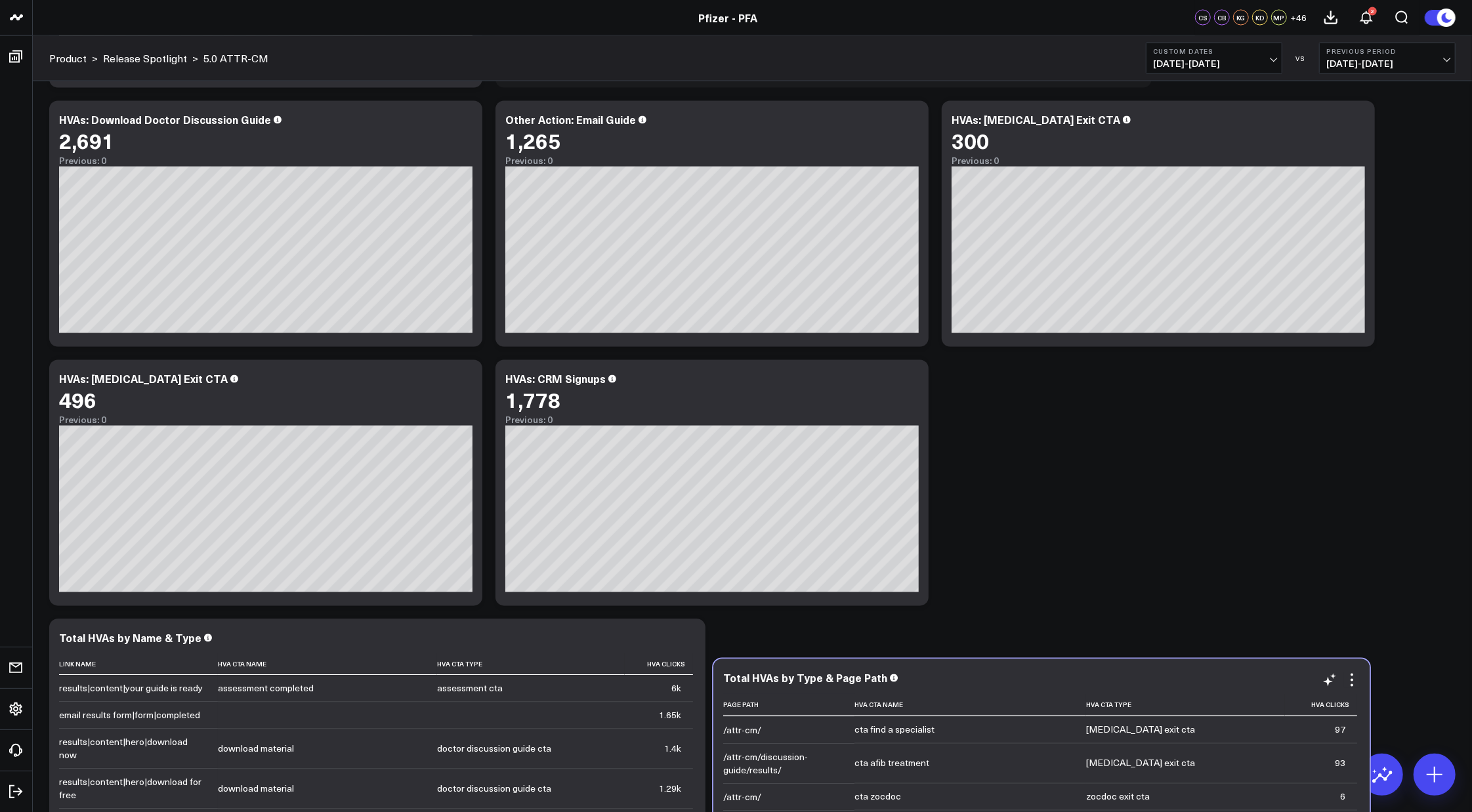
scroll to position [2285, 0]
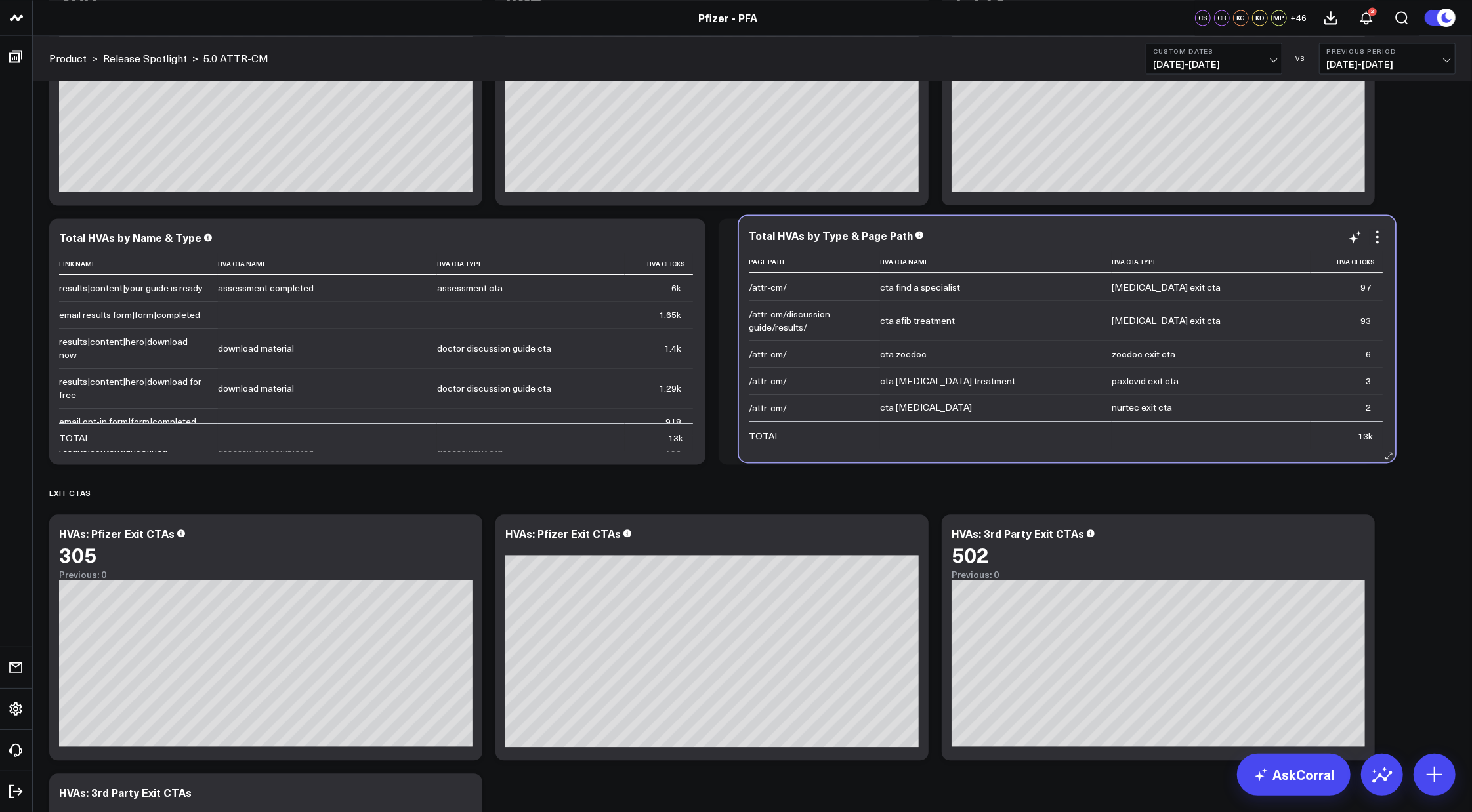
click at [1050, 310] on td "cta afib treatment" at bounding box center [996, 319] width 231 height 40
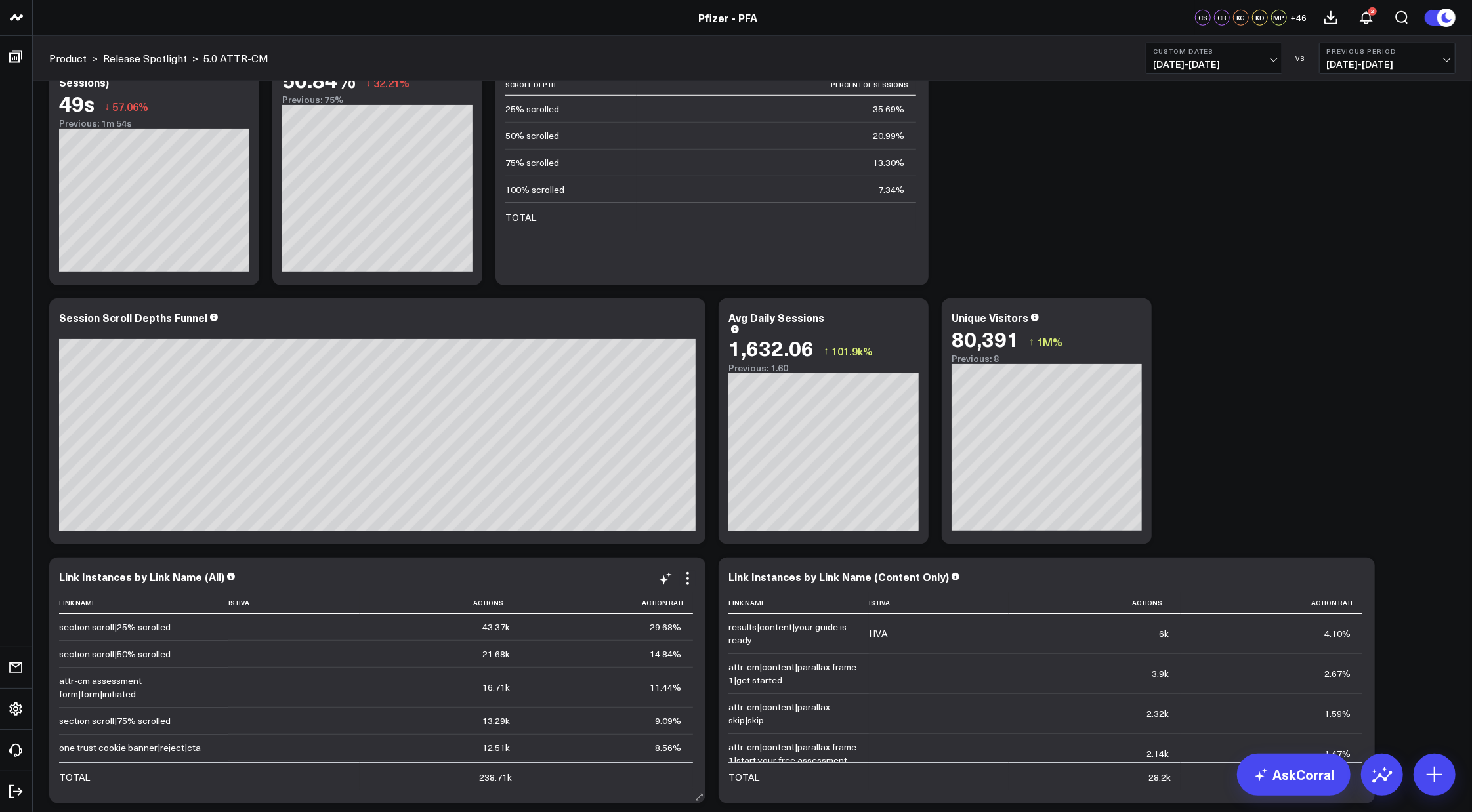
scroll to position [1164, 0]
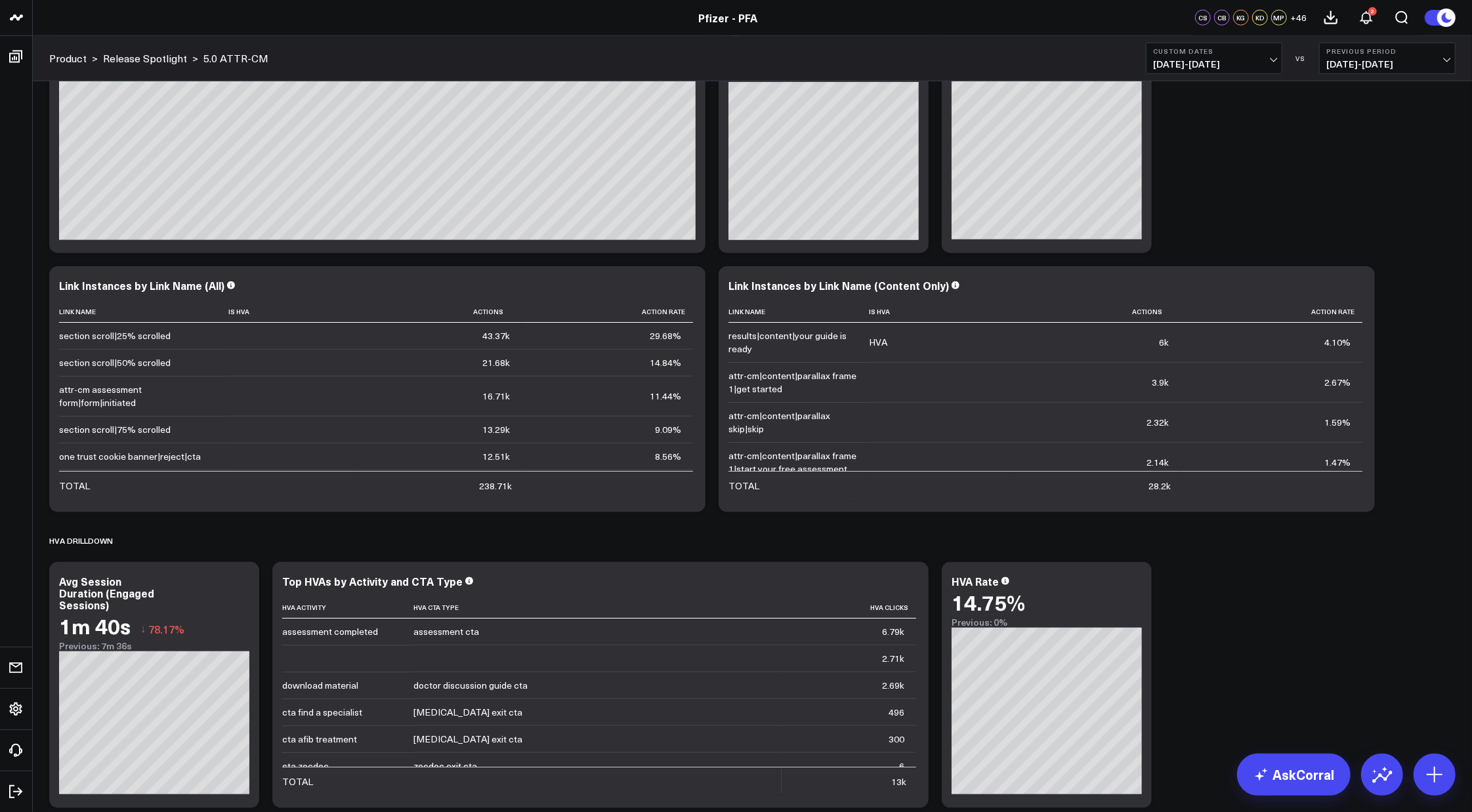
drag, startPoint x: 79, startPoint y: 17, endPoint x: 1241, endPoint y: 592, distance: 1296.5
drag, startPoint x: 1241, startPoint y: 592, endPoint x: 1223, endPoint y: 595, distance: 18.2
click at [1223, 595] on div "Modify via AI Copy link to widget Ask support Remove Create linked copy Executi…" at bounding box center [753, 814] width 1419 height 3775
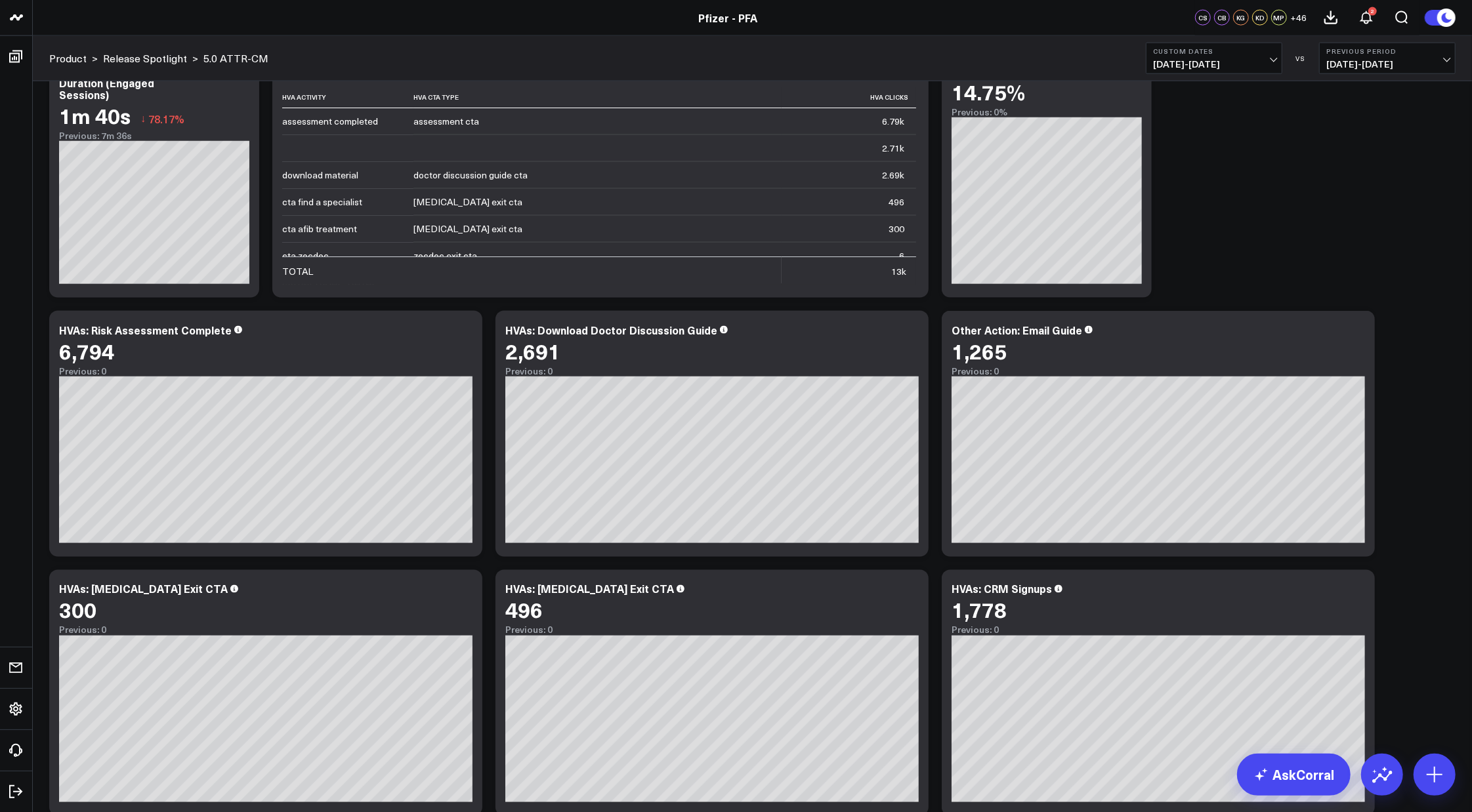
scroll to position [1309, 0]
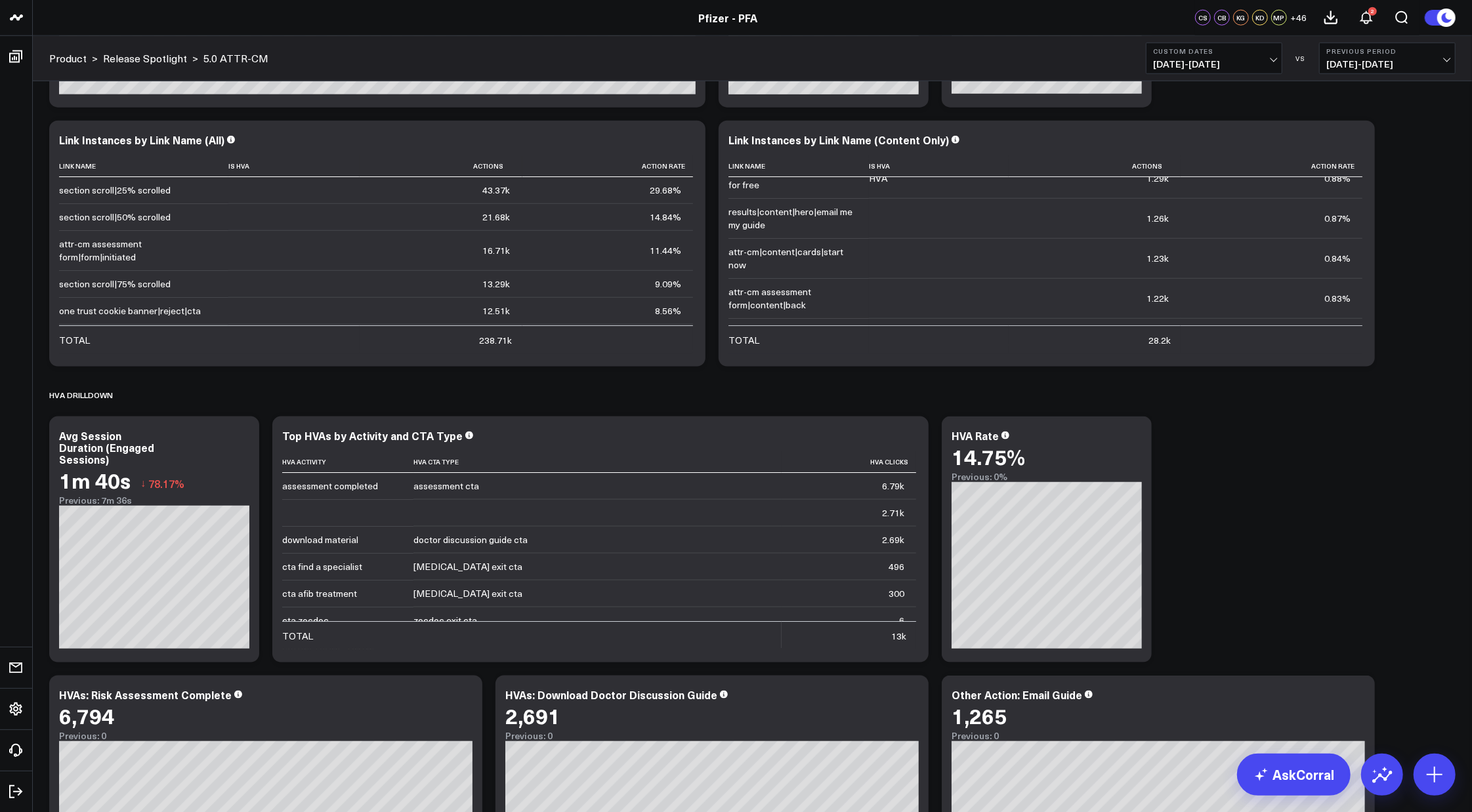
click at [1309, 493] on div "Modify via AI Copy link to widget Ask support Remove Create linked copy Executi…" at bounding box center [753, 669] width 1419 height 3775
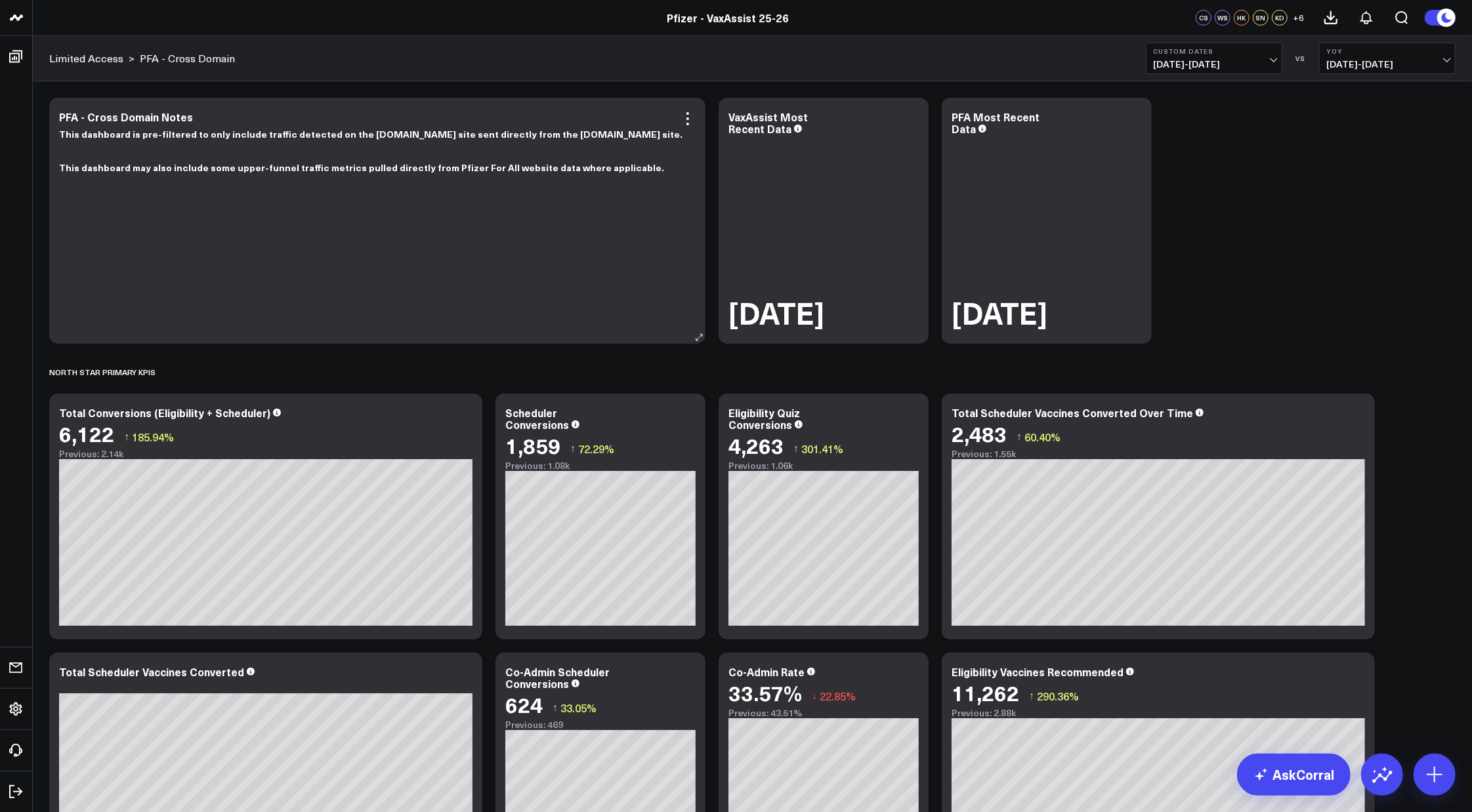
click at [333, 321] on div "This dashboard is pre-filtered to only include traffic detected on the VaxAssis…" at bounding box center [377, 229] width 636 height 205
